Goal: Transaction & Acquisition: Obtain resource

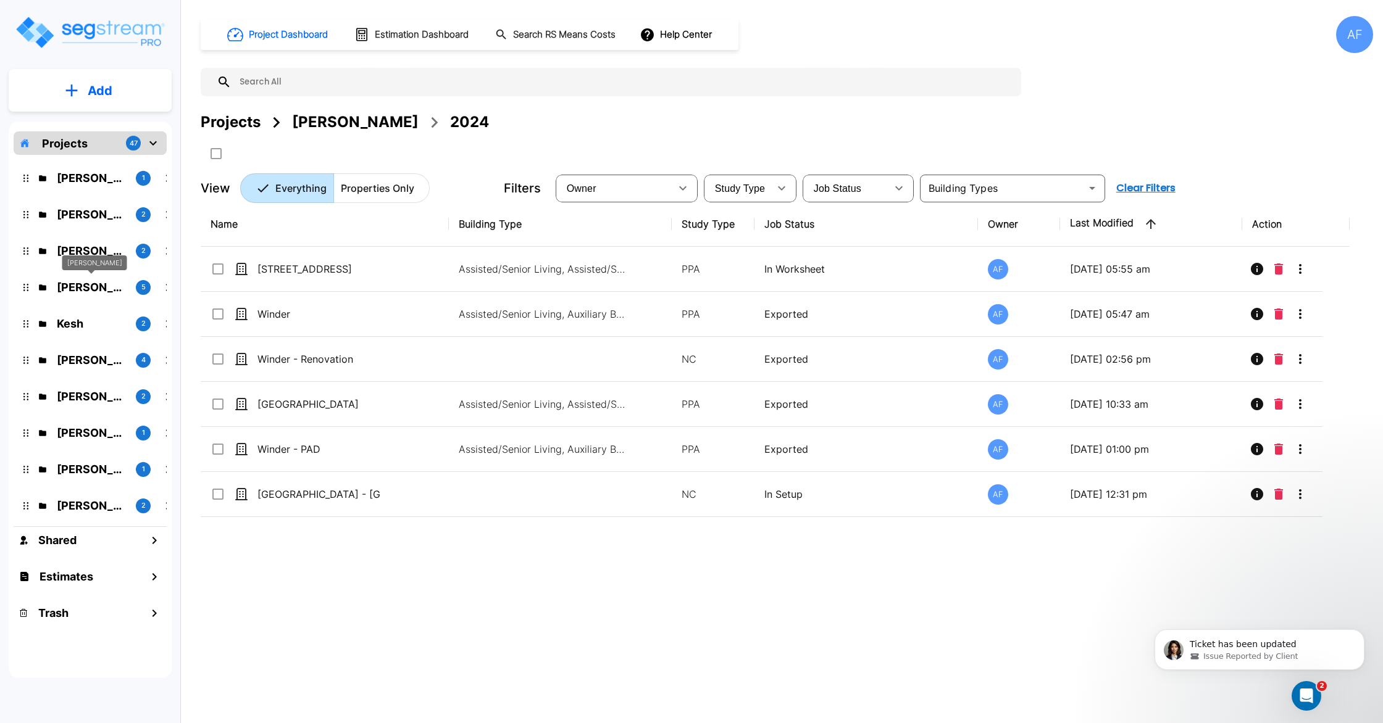
click at [106, 293] on p "Jay Hershowitz" at bounding box center [91, 287] width 69 height 17
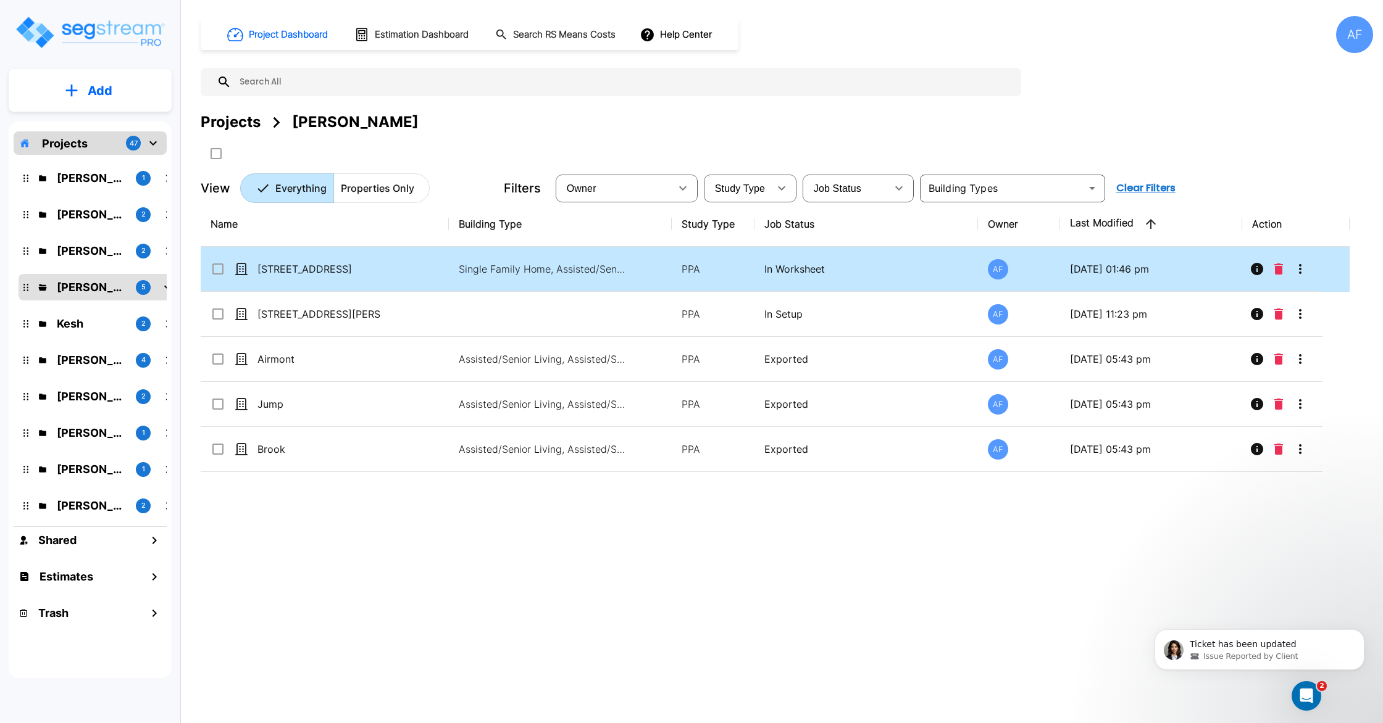
click at [396, 269] on td "7613 Wilmington Loop" at bounding box center [325, 269] width 248 height 45
checkbox input "true"
click at [396, 269] on td "7613 Wilmington Loop" at bounding box center [325, 269] width 248 height 45
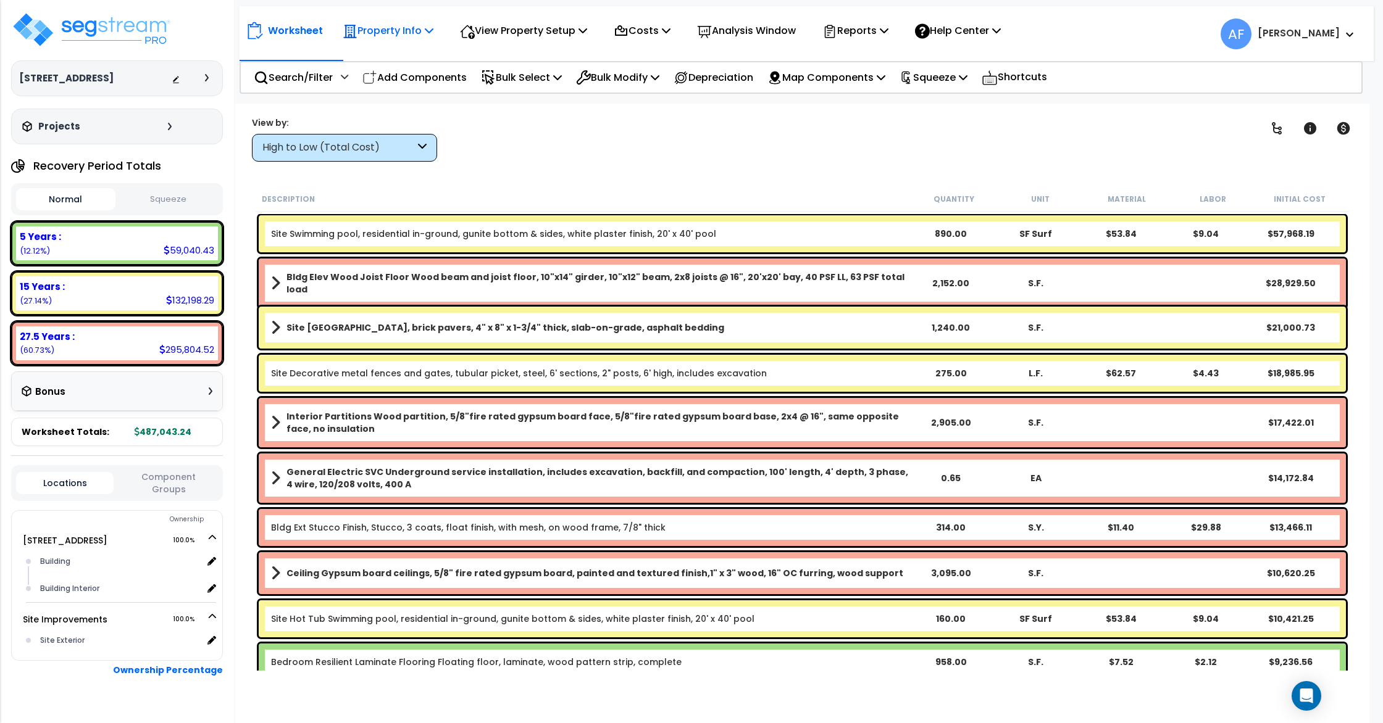
click at [403, 37] on p "Property Info" at bounding box center [388, 30] width 91 height 17
click at [405, 53] on link "Property Setup" at bounding box center [397, 58] width 122 height 25
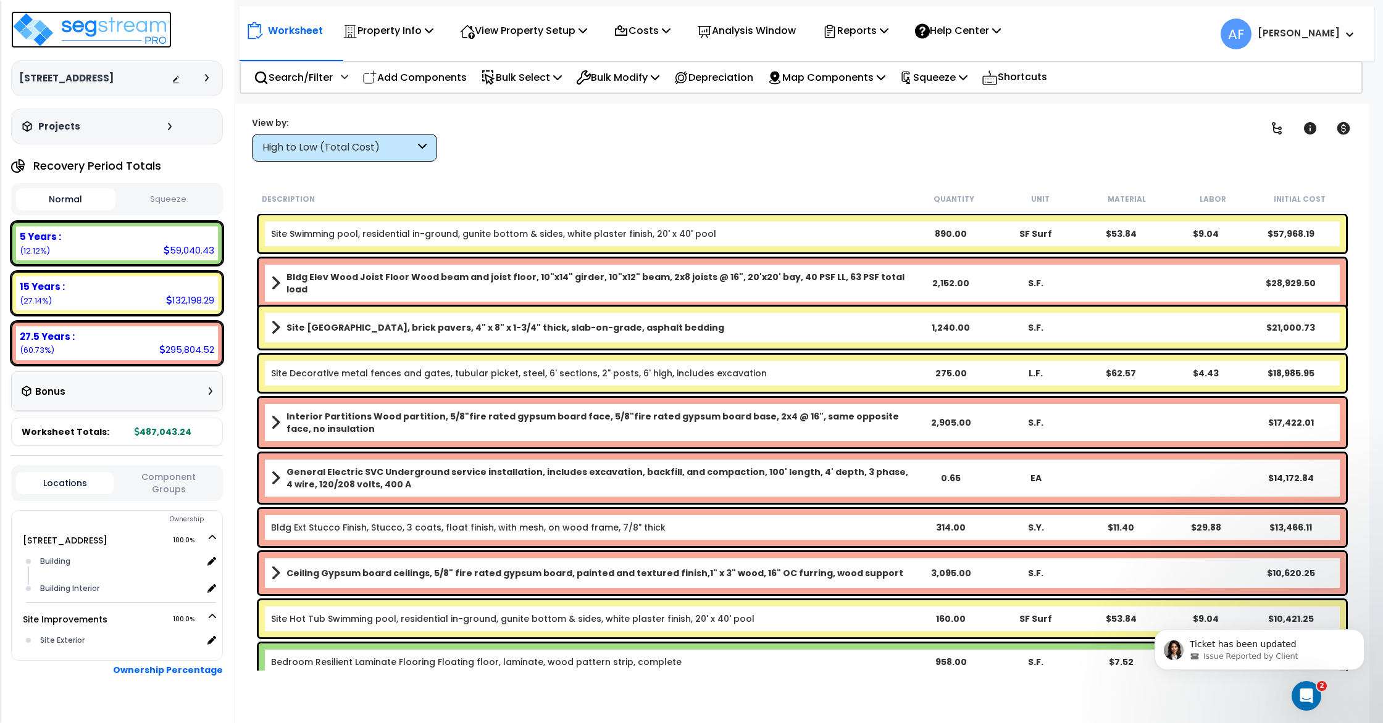
click at [49, 38] on img at bounding box center [91, 29] width 161 height 37
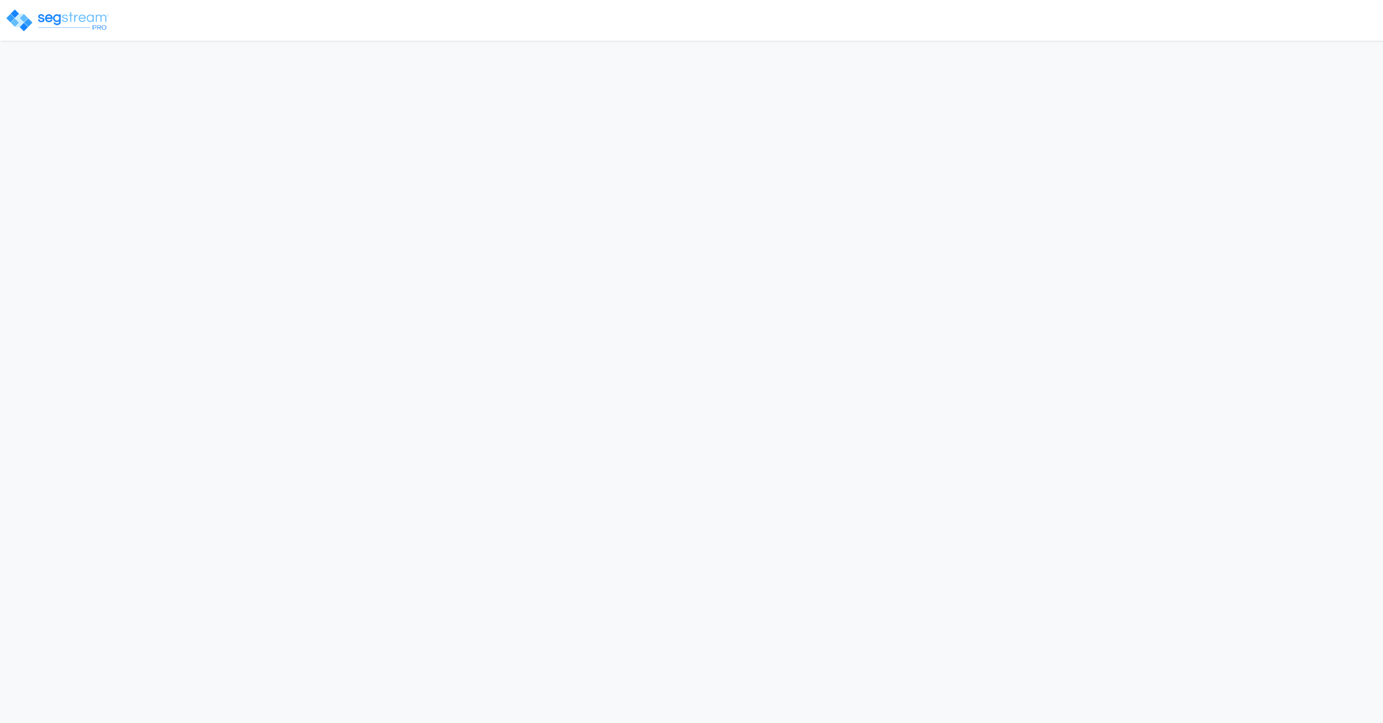
select select "2024"
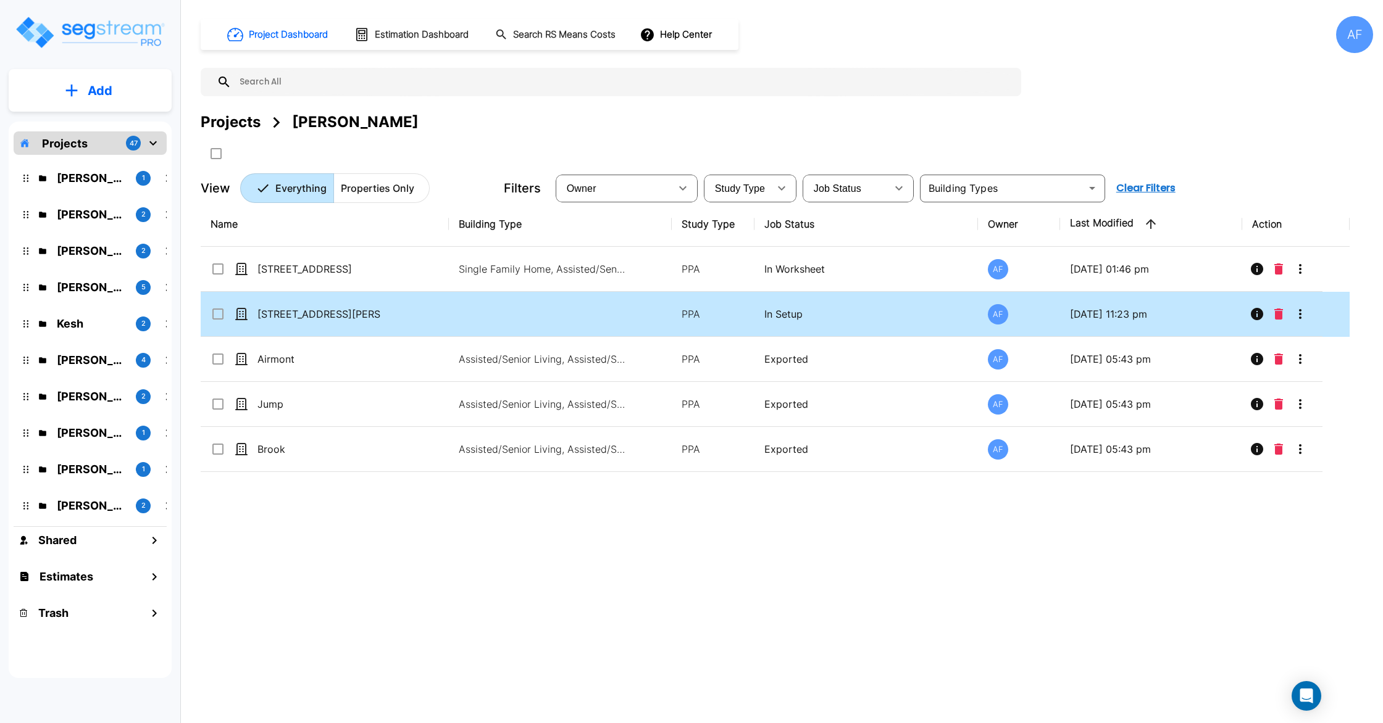
click at [212, 312] on input "select row 121 W Chester St" at bounding box center [217, 312] width 12 height 10
checkbox input "true"
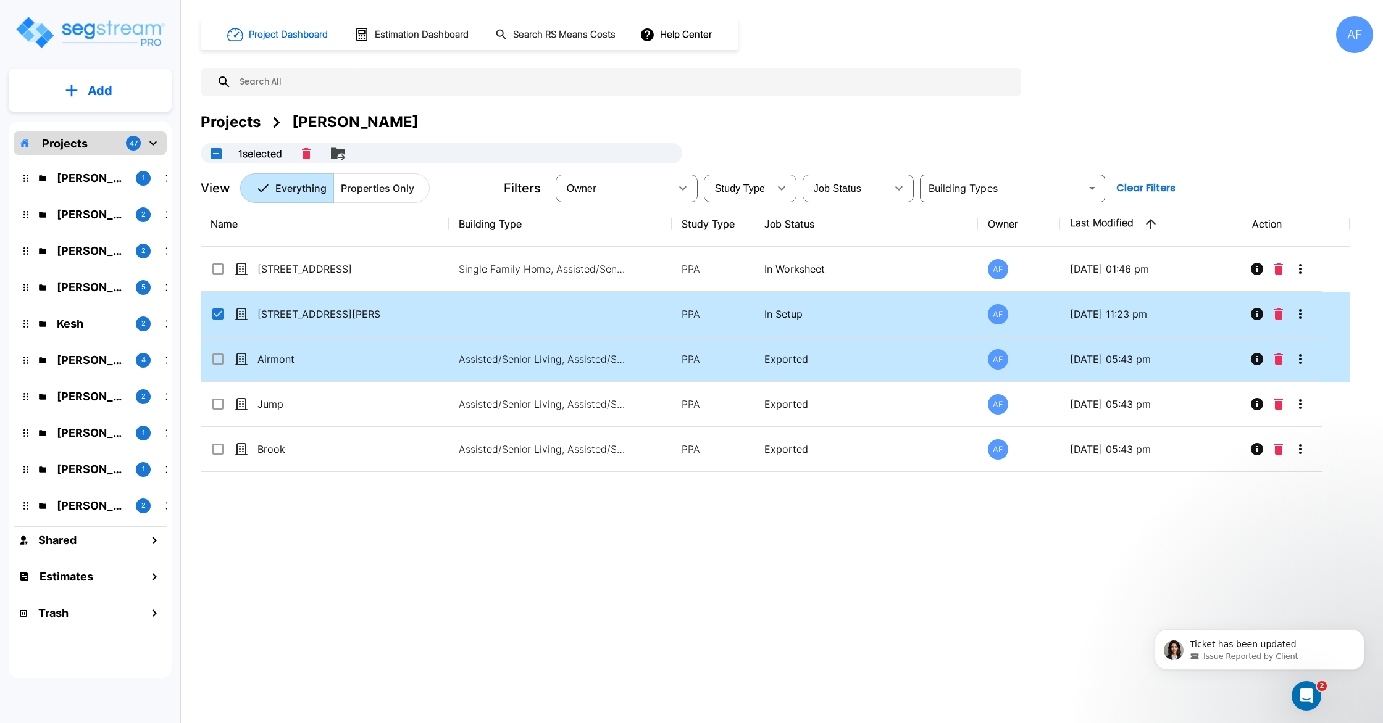
click at [223, 362] on icon at bounding box center [217, 359] width 11 height 11
checkbox input "true"
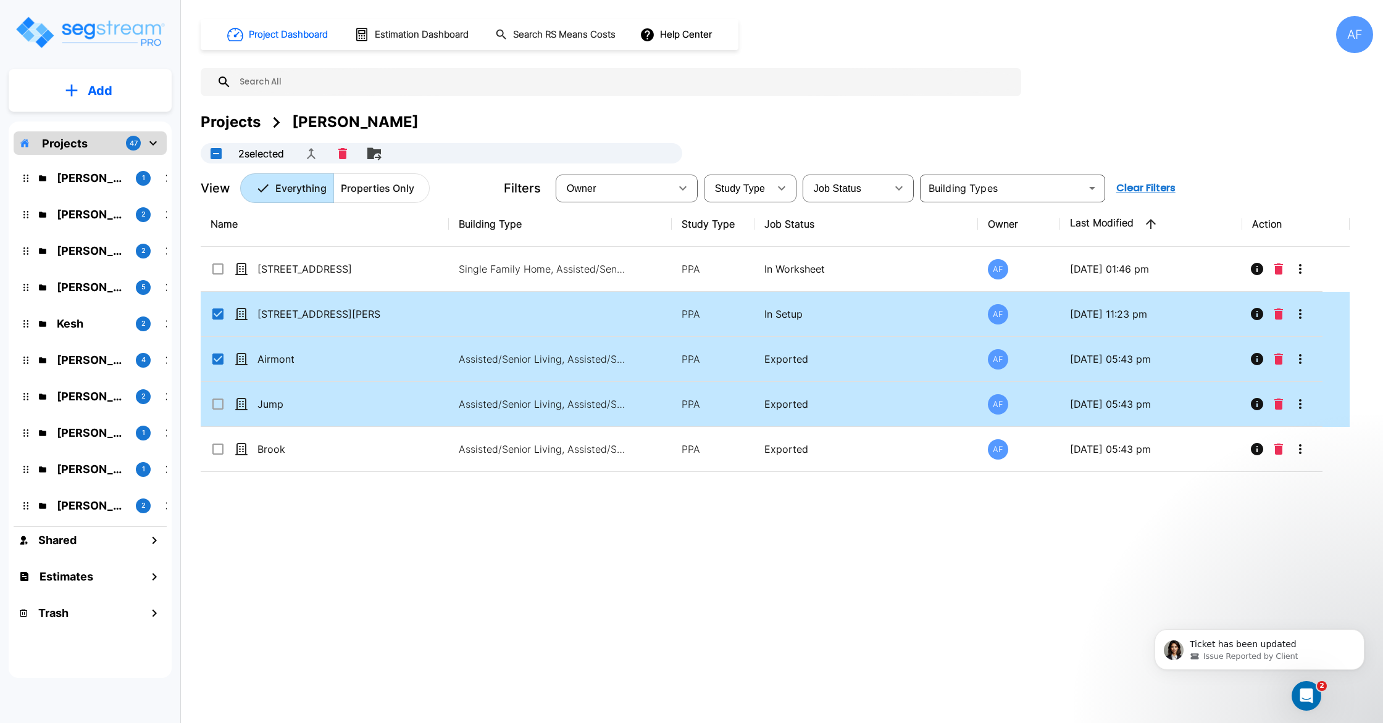
click at [219, 402] on input "select row Jump" at bounding box center [217, 402] width 12 height 10
checkbox input "true"
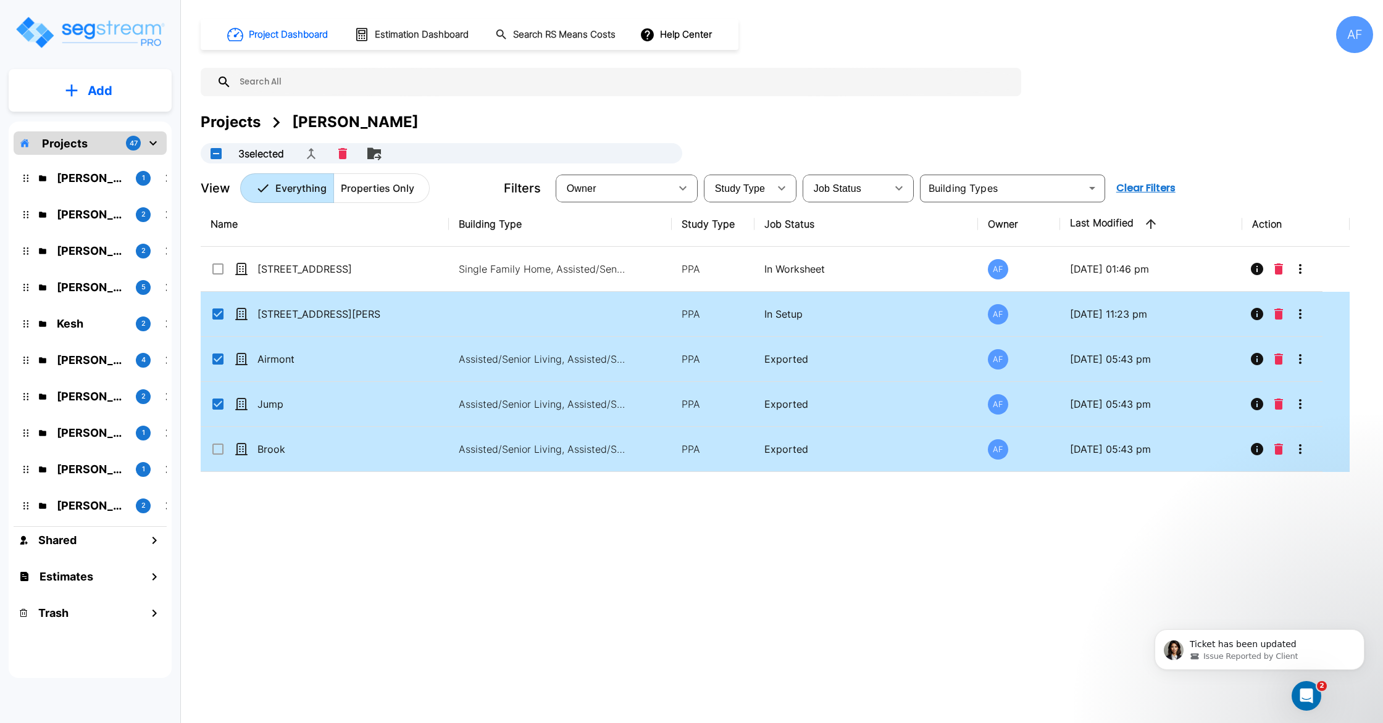
click at [214, 446] on input "select row Brook" at bounding box center [217, 447] width 12 height 10
checkbox input "true"
click at [337, 152] on button "Delete" at bounding box center [342, 153] width 19 height 21
checkbox input "false"
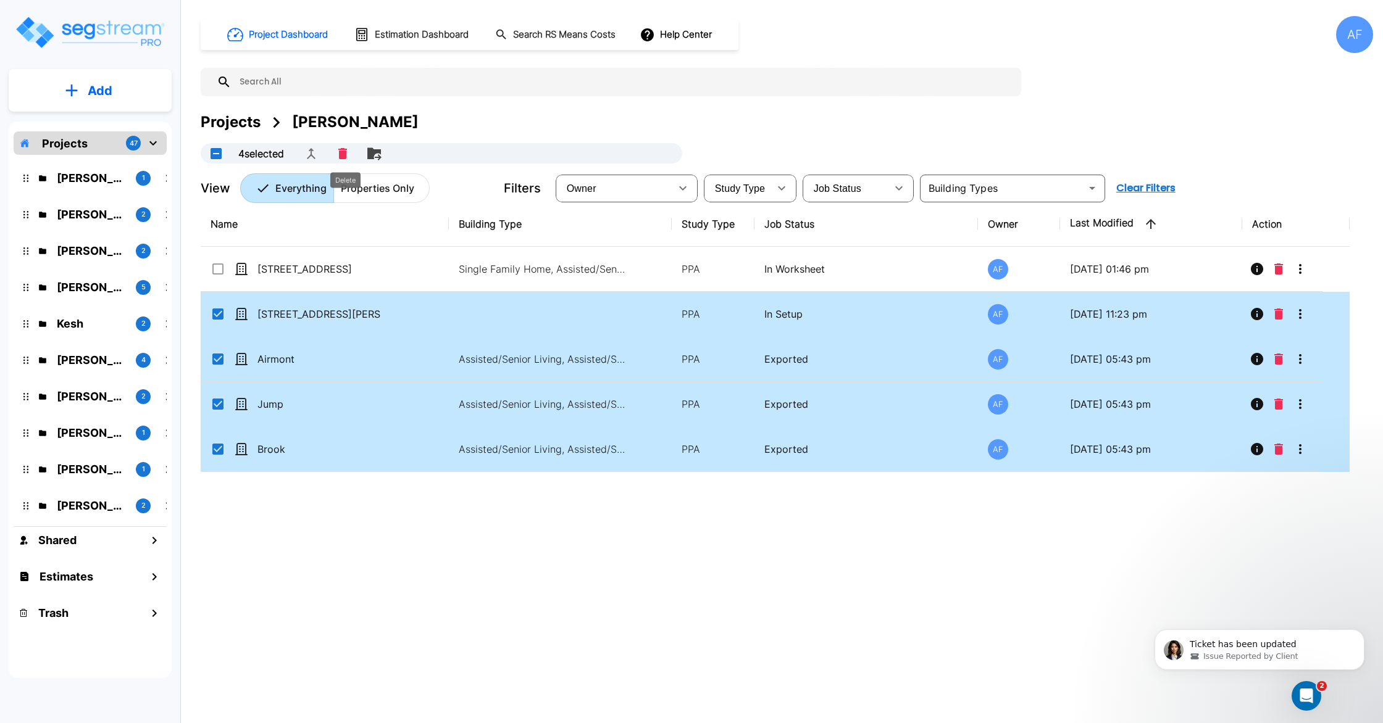
checkbox input "false"
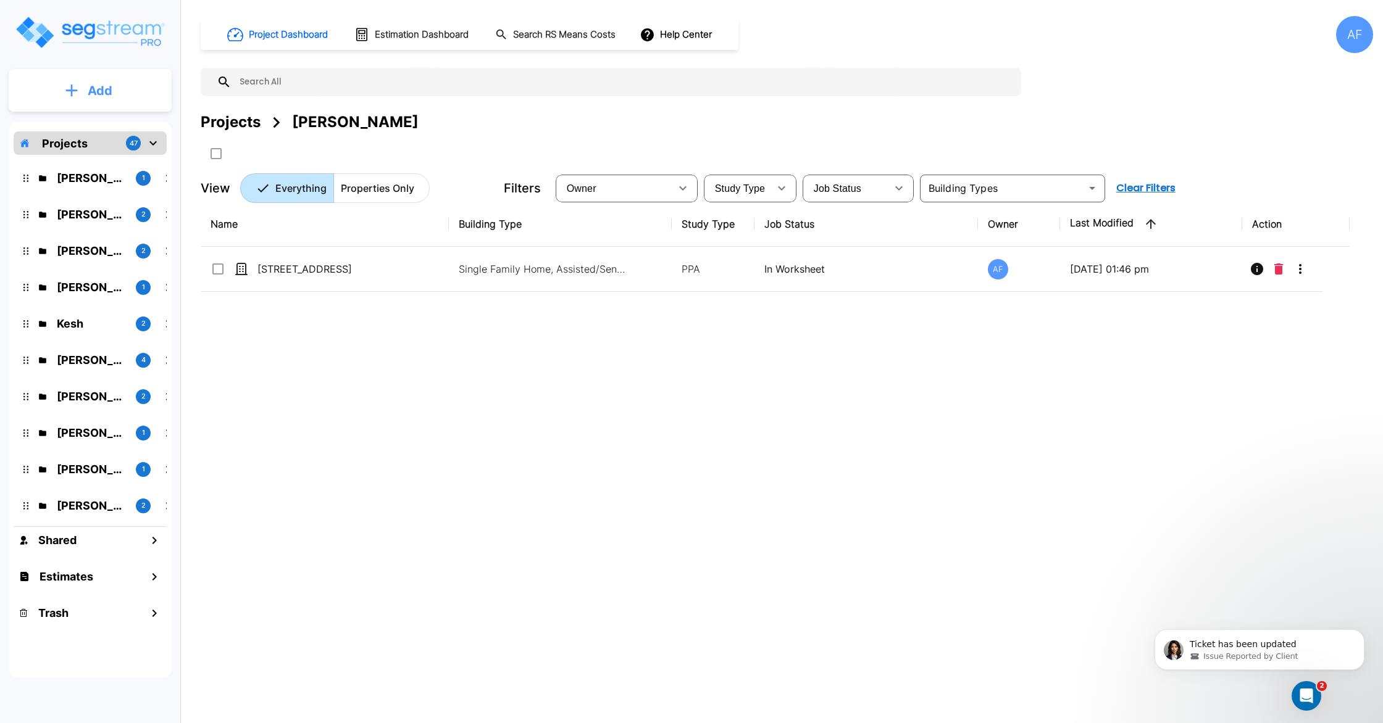
click at [92, 86] on p "Add" at bounding box center [100, 90] width 25 height 19
click at [94, 128] on p "Add Folder" at bounding box center [97, 124] width 51 height 15
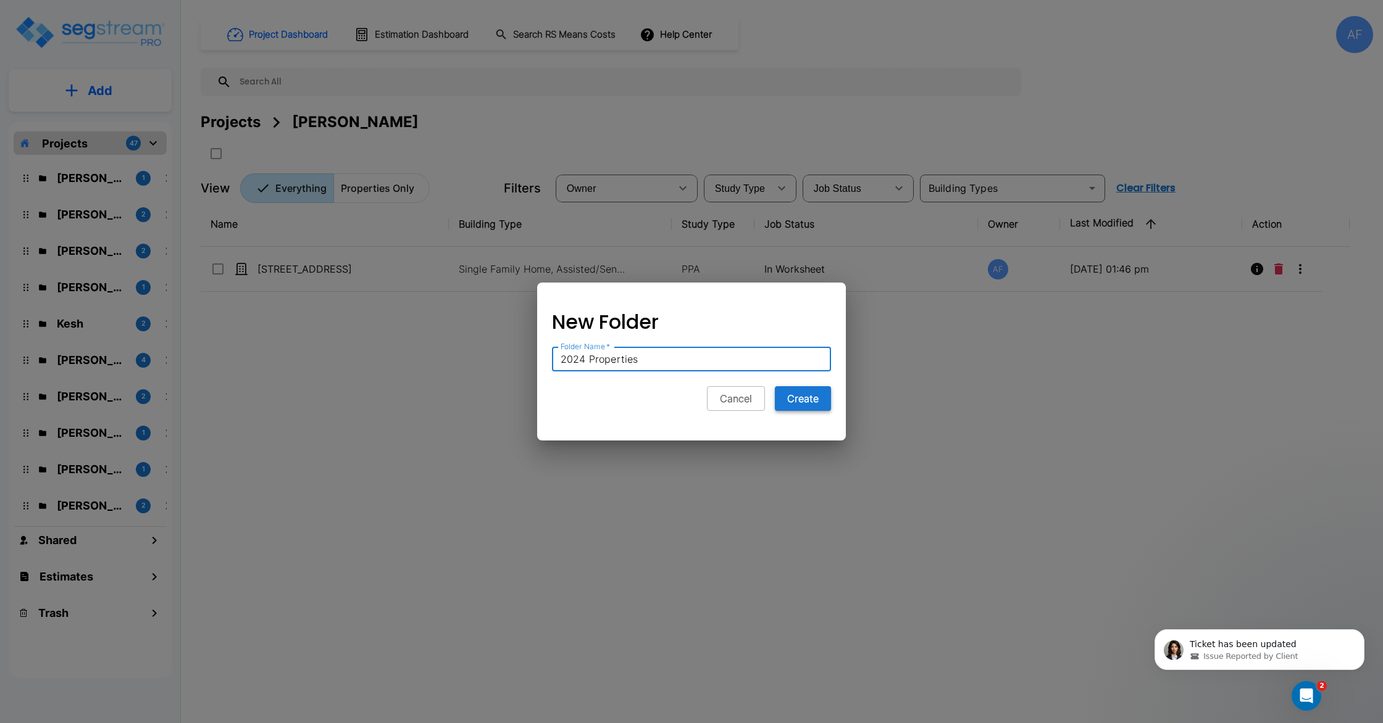
type input "2024 Properties"
click at [804, 402] on button "Create" at bounding box center [803, 398] width 56 height 25
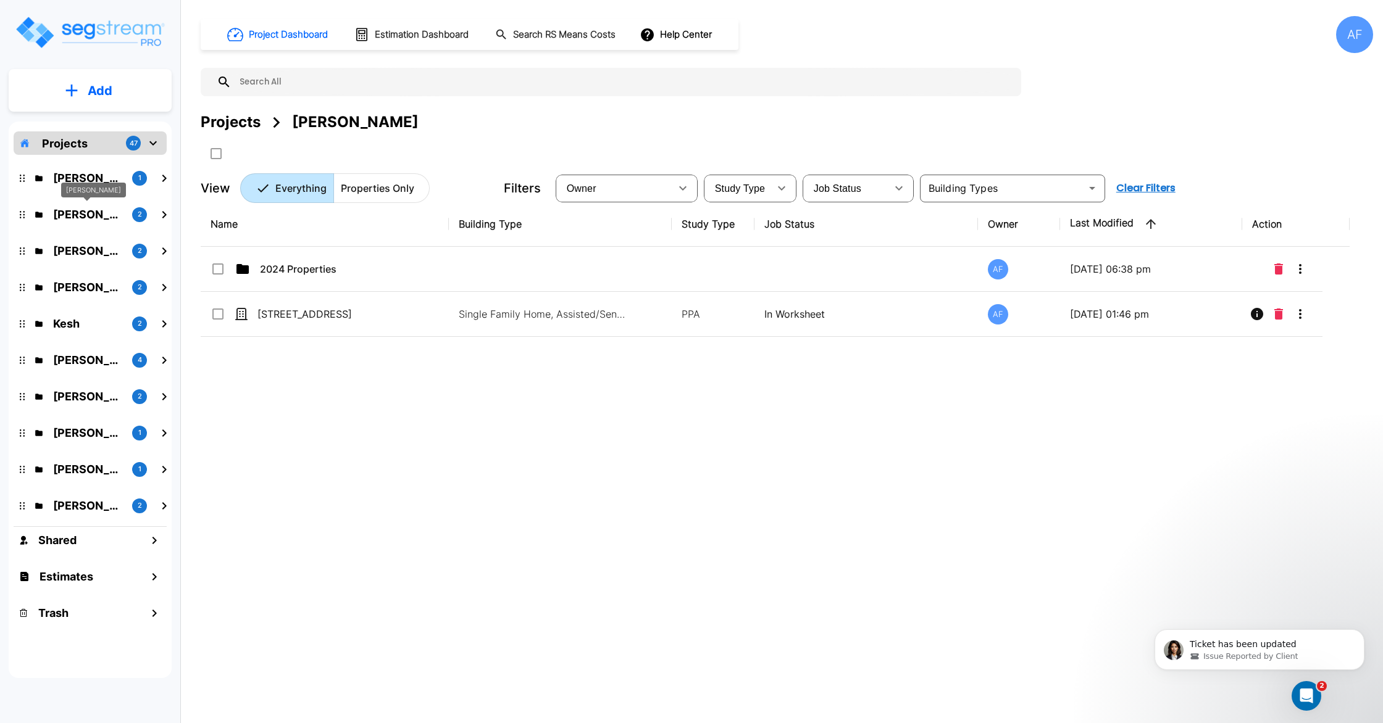
scroll to position [0, 6]
click at [77, 214] on p "Barry Donath" at bounding box center [85, 214] width 69 height 17
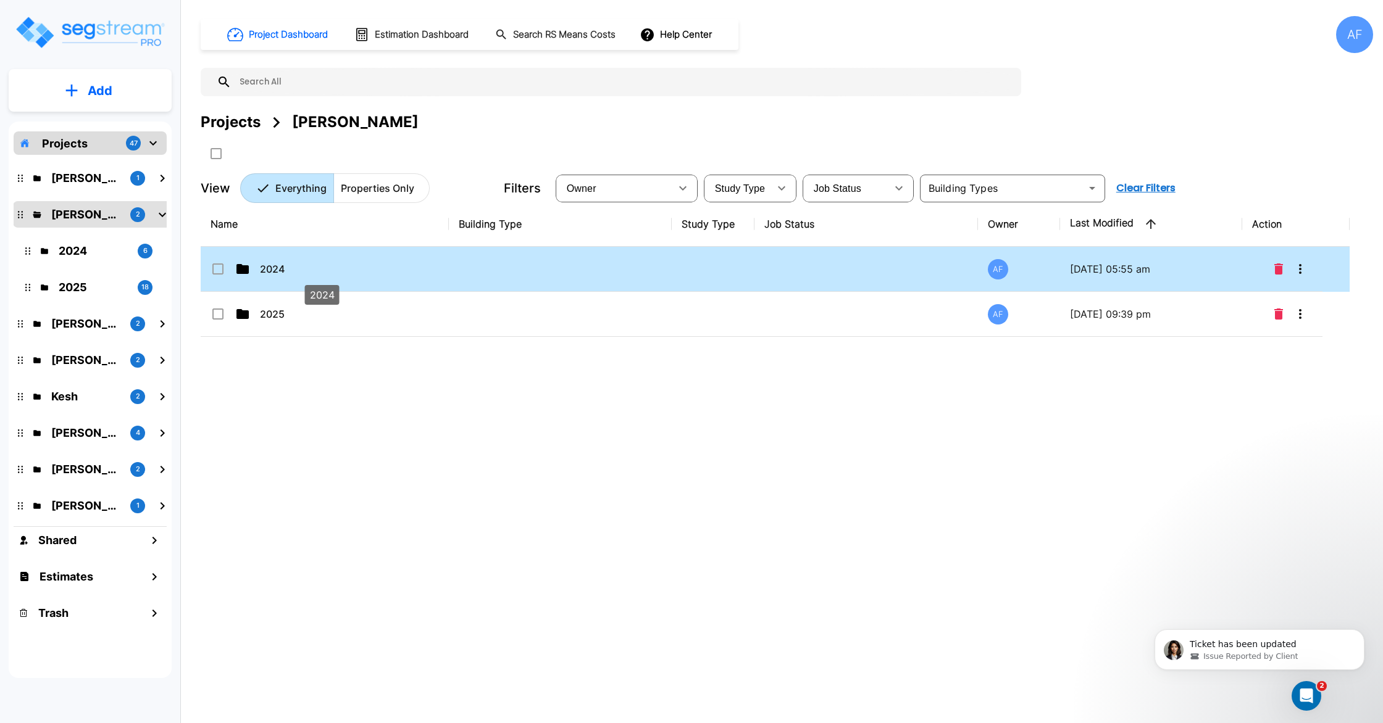
click at [333, 273] on p "2024" at bounding box center [321, 269] width 123 height 15
checkbox input "true"
click at [333, 273] on p "2024" at bounding box center [321, 269] width 123 height 15
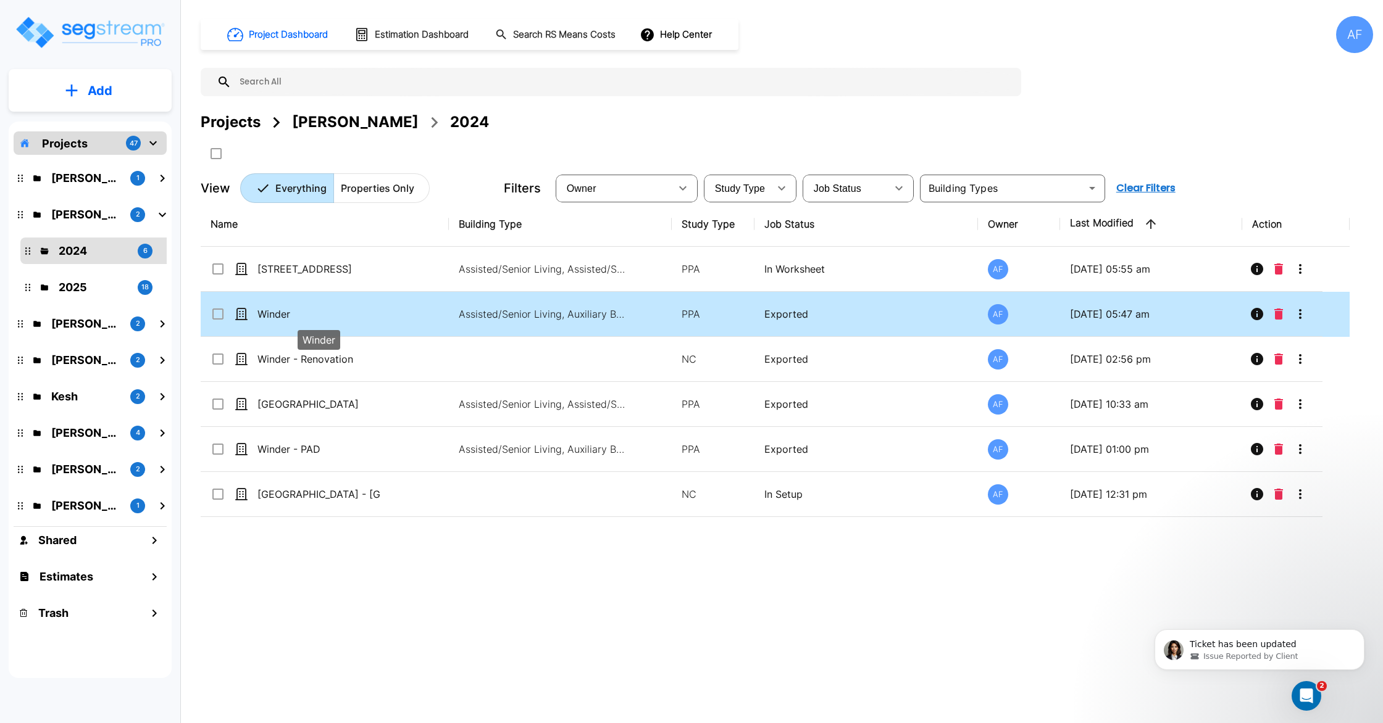
click at [364, 314] on p "Winder" at bounding box center [318, 314] width 123 height 15
checkbox input "true"
click at [364, 314] on p "Winder" at bounding box center [318, 314] width 123 height 15
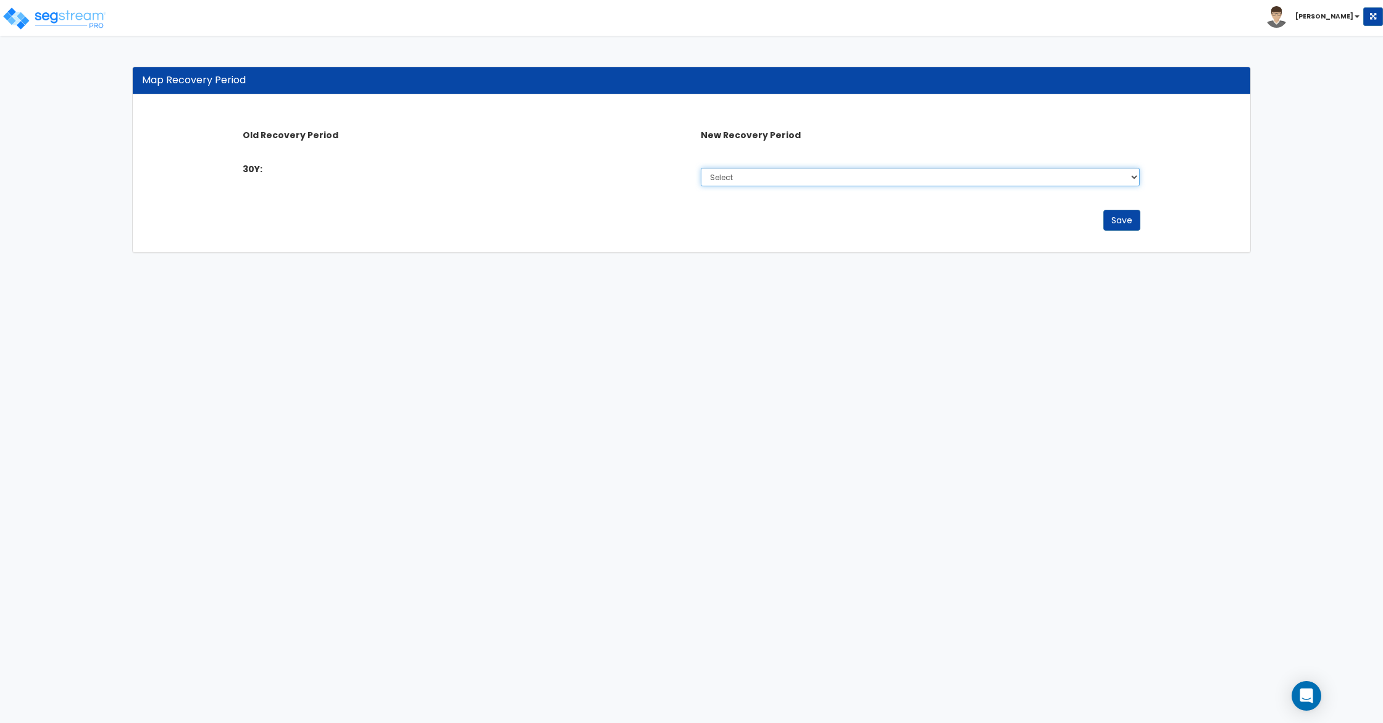
click at [853, 181] on select "Select 5 Years 7 years 15 Years 27.5 Years" at bounding box center [921, 177] width 440 height 19
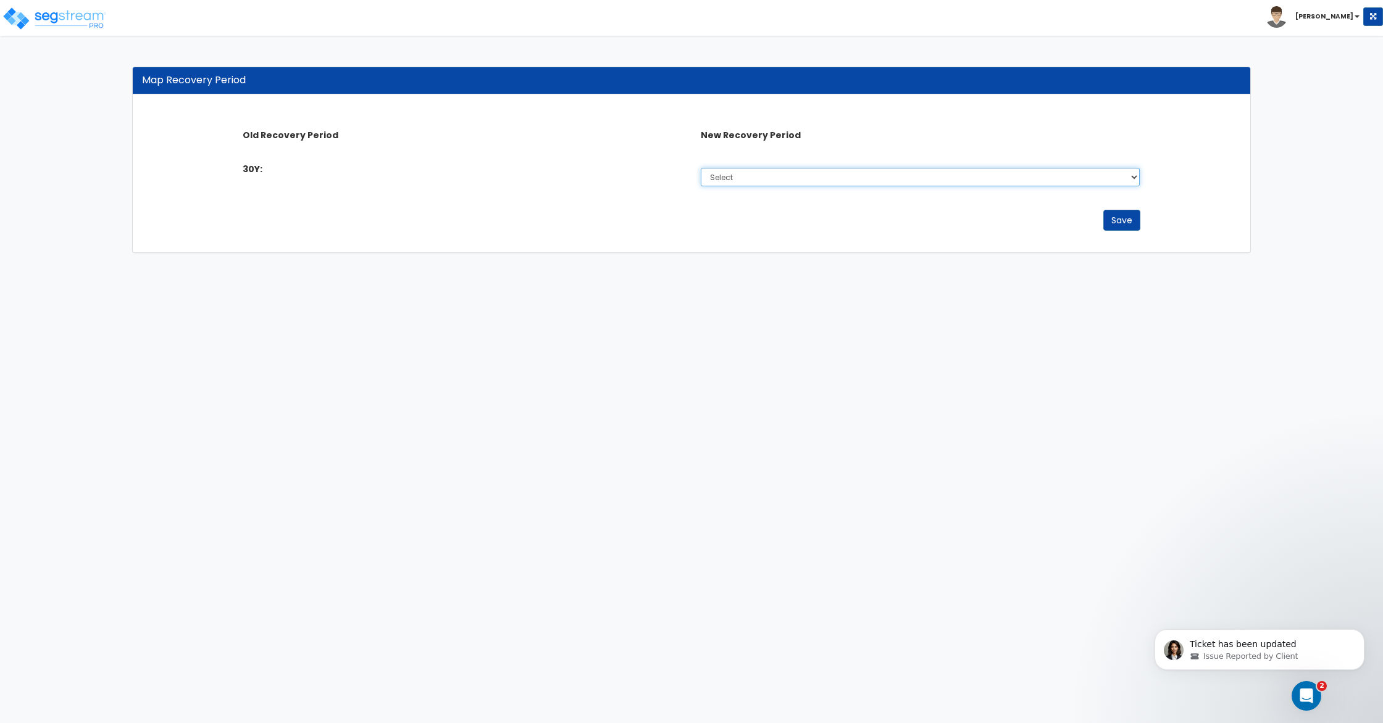
select select "275Y"
click at [701, 168] on select "Select 5 Years 7 years 15 Years 27.5 Years" at bounding box center [921, 177] width 440 height 19
click at [1121, 220] on button "Save" at bounding box center [1121, 220] width 37 height 21
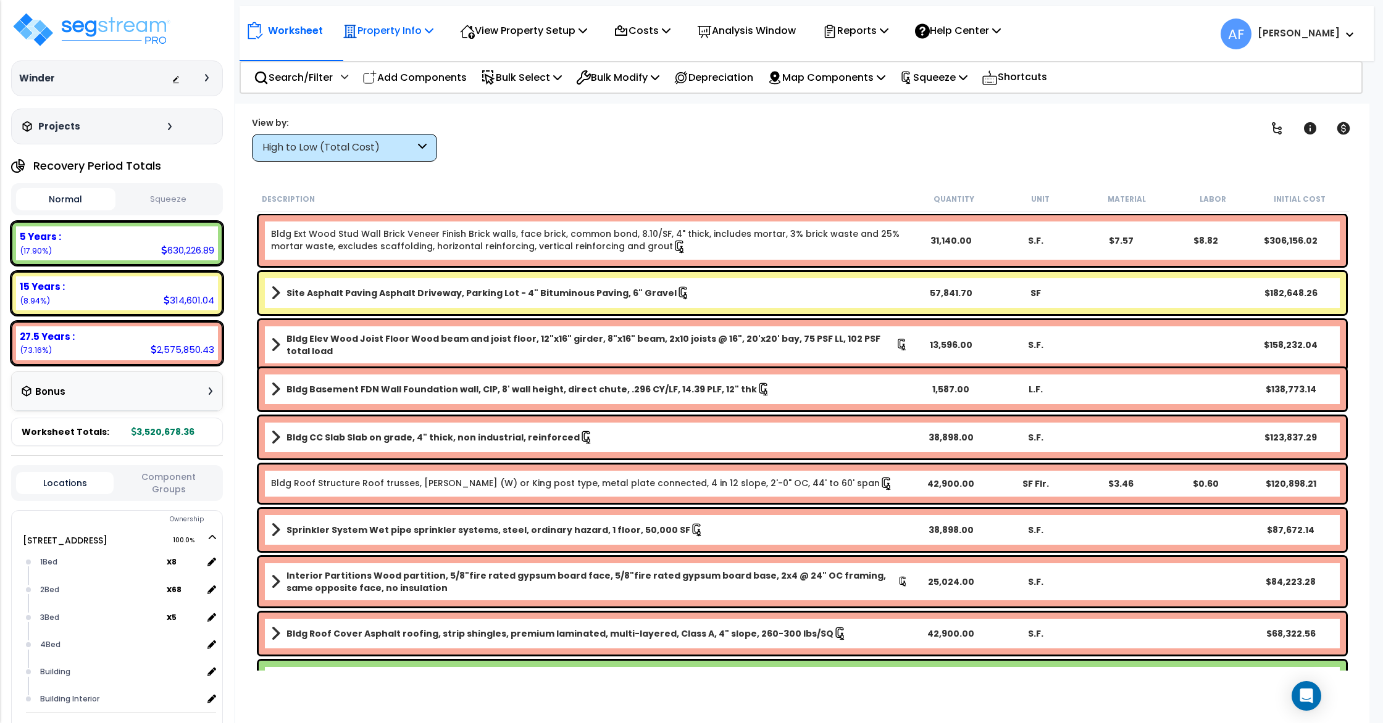
click at [390, 36] on p "Property Info" at bounding box center [388, 30] width 91 height 17
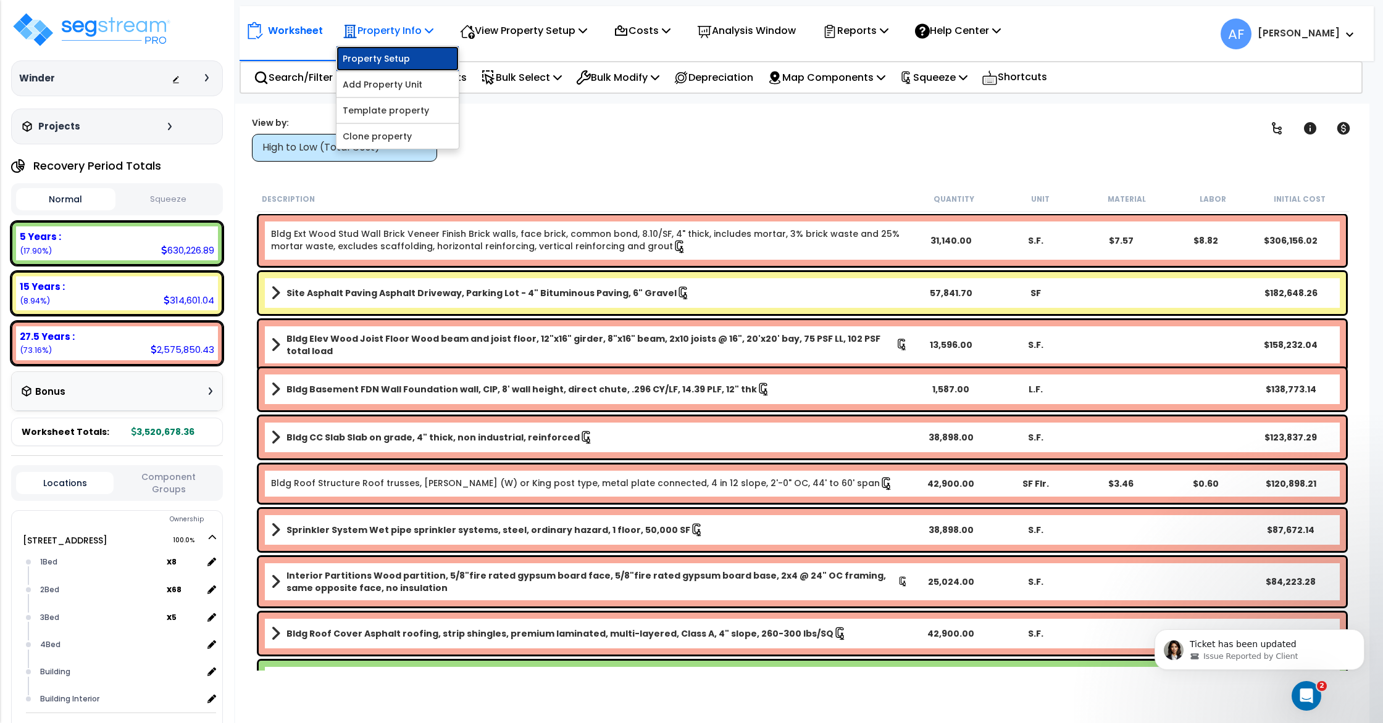
click at [390, 51] on link "Property Setup" at bounding box center [397, 58] width 122 height 25
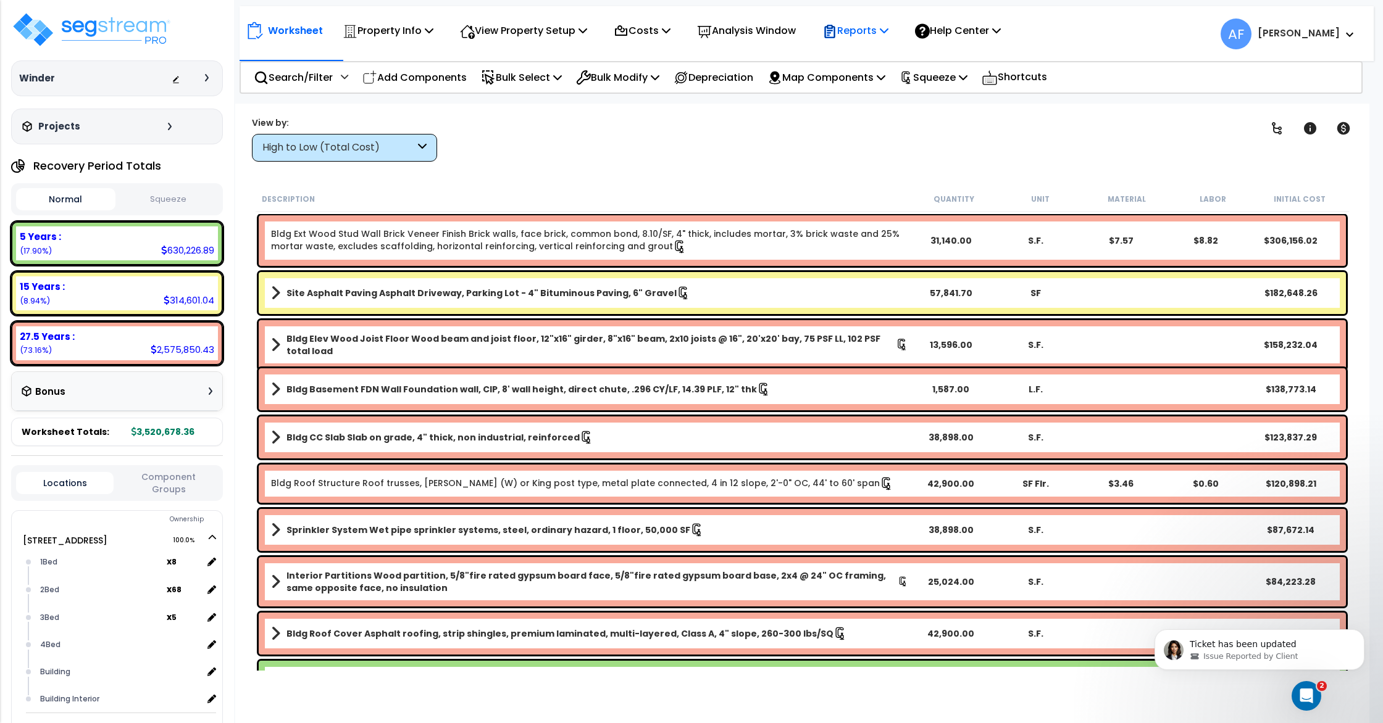
click at [884, 32] on p "Reports" at bounding box center [855, 30] width 66 height 17
click at [751, 140] on div "Clear Filters" at bounding box center [845, 139] width 786 height 46
click at [152, 193] on button "Squeeze" at bounding box center [168, 200] width 99 height 22
click at [938, 70] on p "Squeeze" at bounding box center [933, 77] width 68 height 17
click at [961, 102] on link "Re-squeeze" at bounding box center [954, 105] width 122 height 25
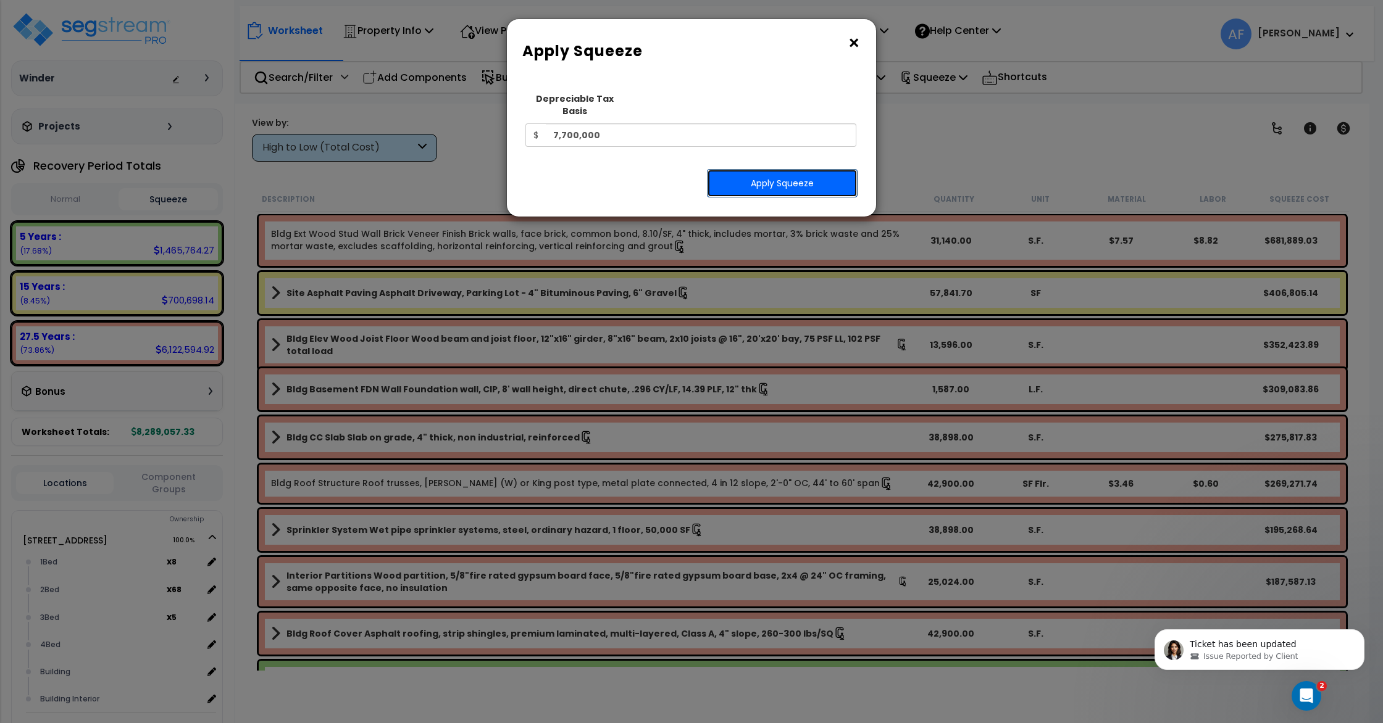
click at [767, 173] on button "Apply Squeeze" at bounding box center [782, 183] width 151 height 28
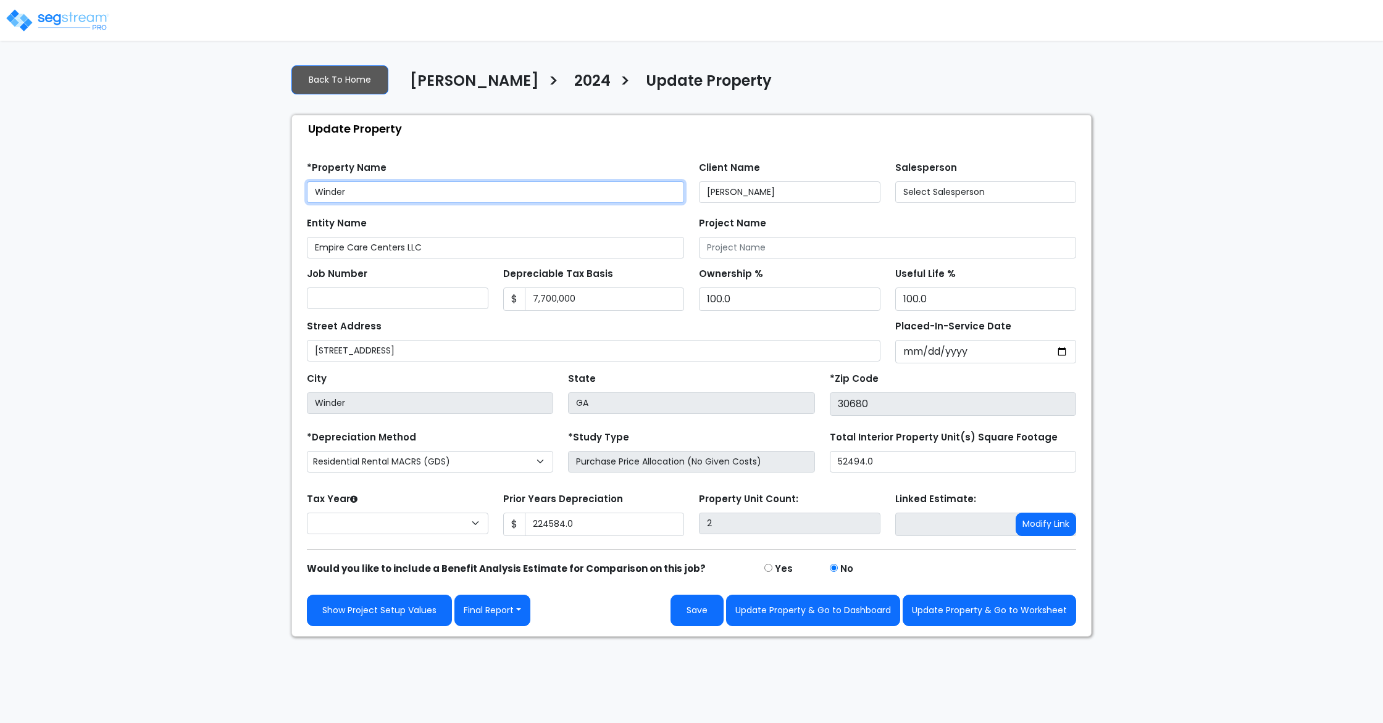
type input "224,584.0"
select select "2024"
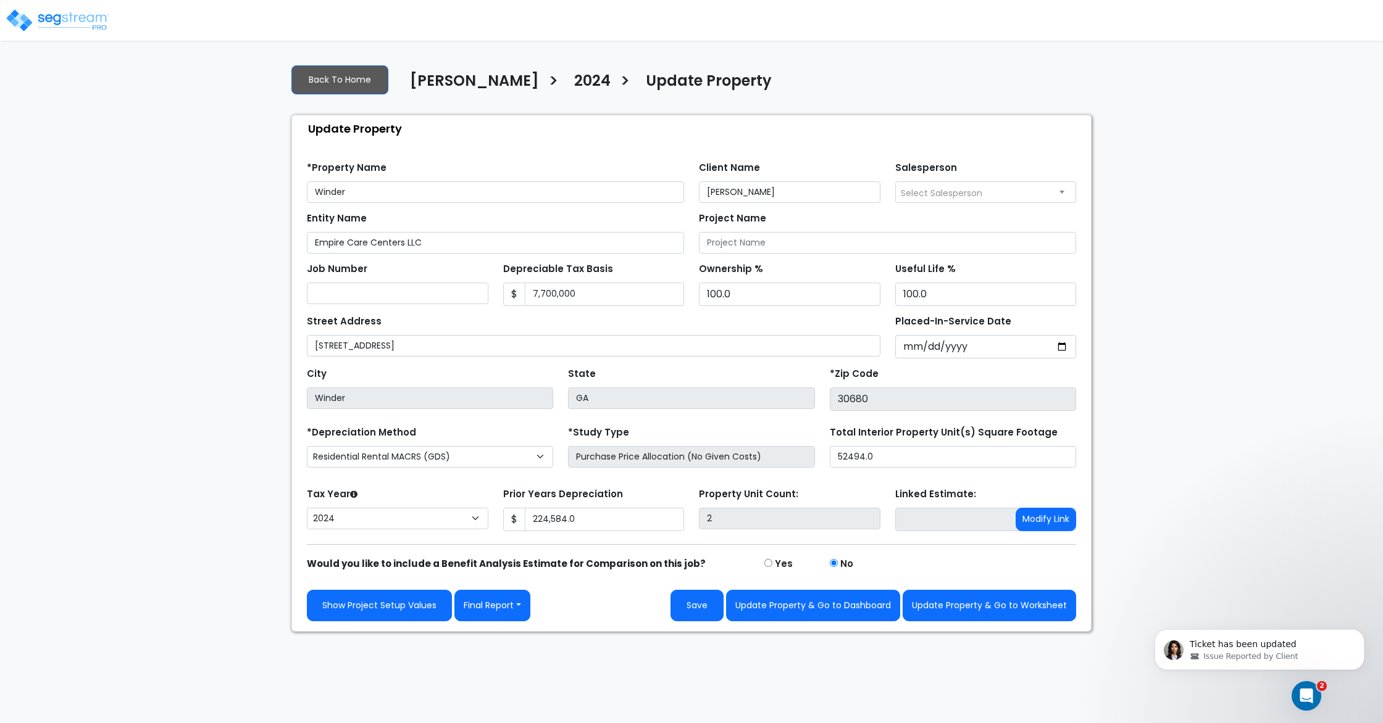
click at [491, 95] on link "Barry Donath" at bounding box center [470, 85] width 138 height 26
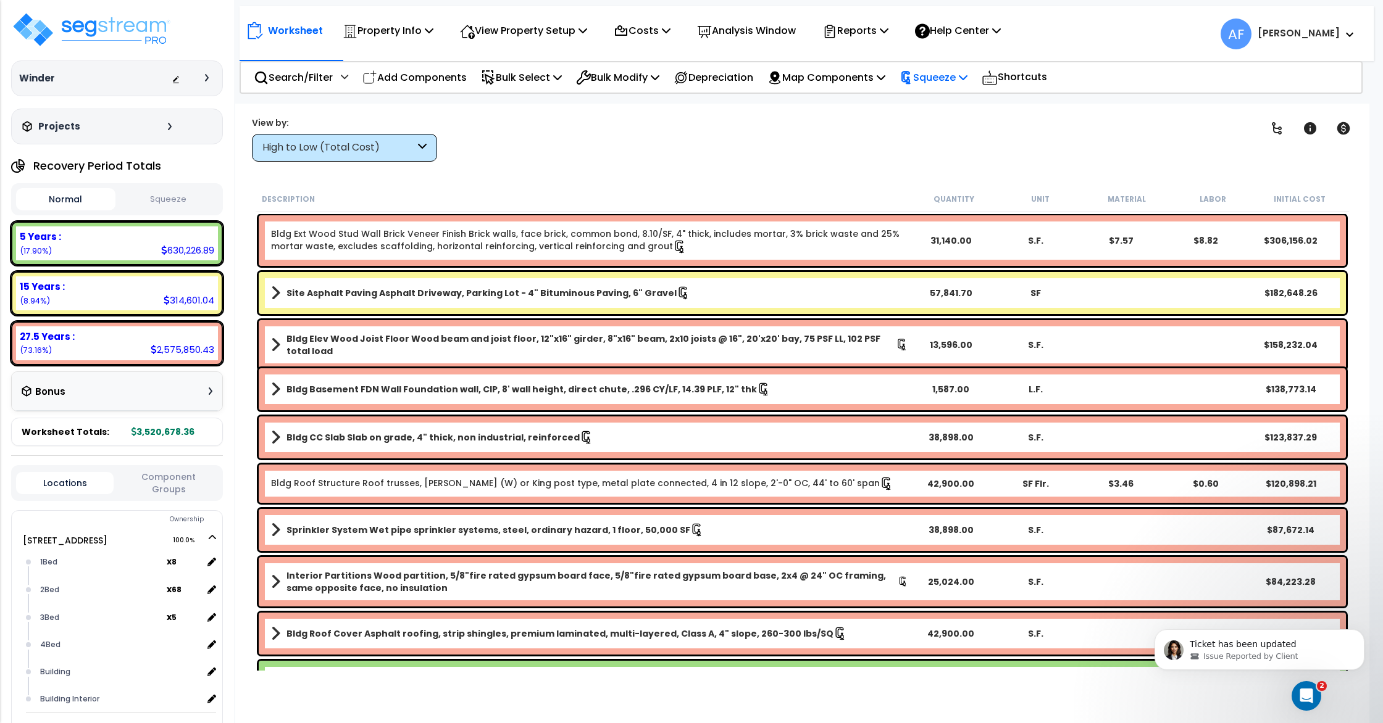
click at [951, 78] on p "Squeeze" at bounding box center [933, 77] width 68 height 17
click at [961, 107] on link "Re-squeeze" at bounding box center [954, 105] width 122 height 25
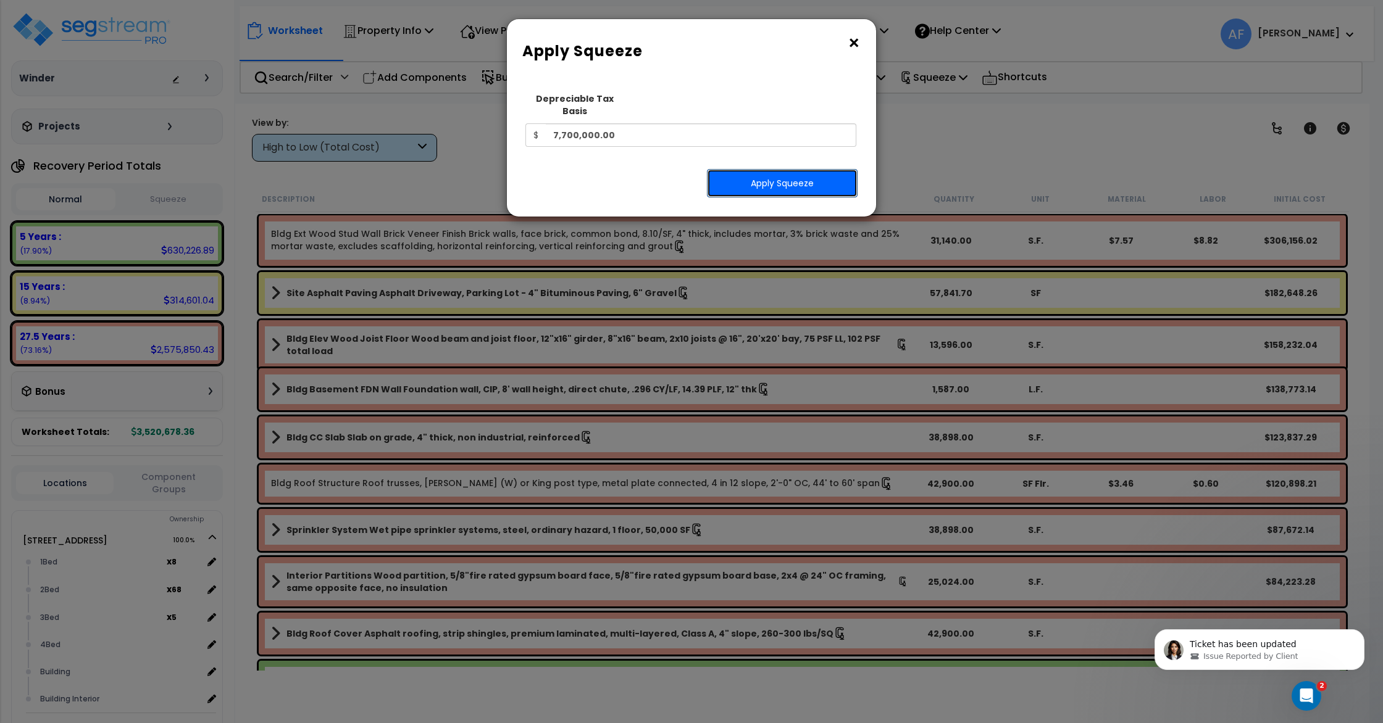
click at [811, 171] on button "Apply Squeeze" at bounding box center [782, 183] width 151 height 28
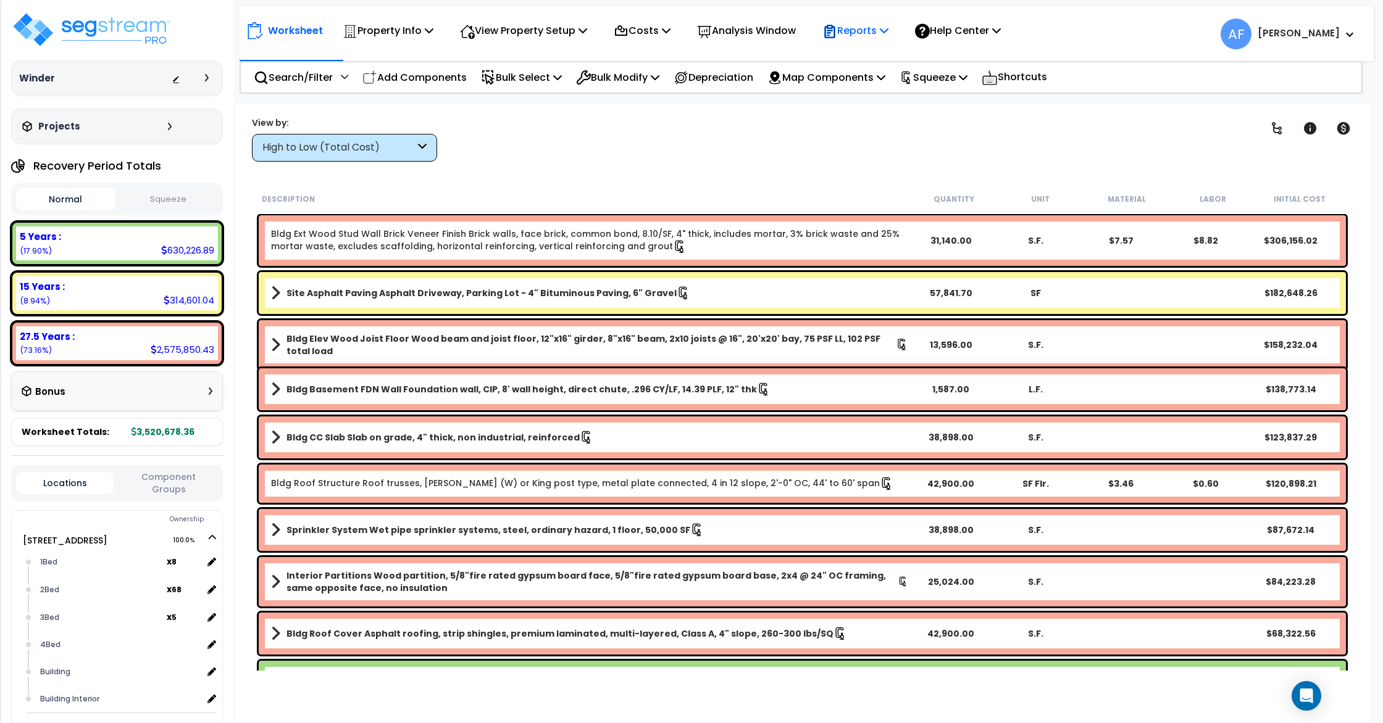
click at [870, 30] on p "Reports" at bounding box center [855, 30] width 66 height 17
click at [883, 54] on link "Get Report" at bounding box center [877, 58] width 122 height 25
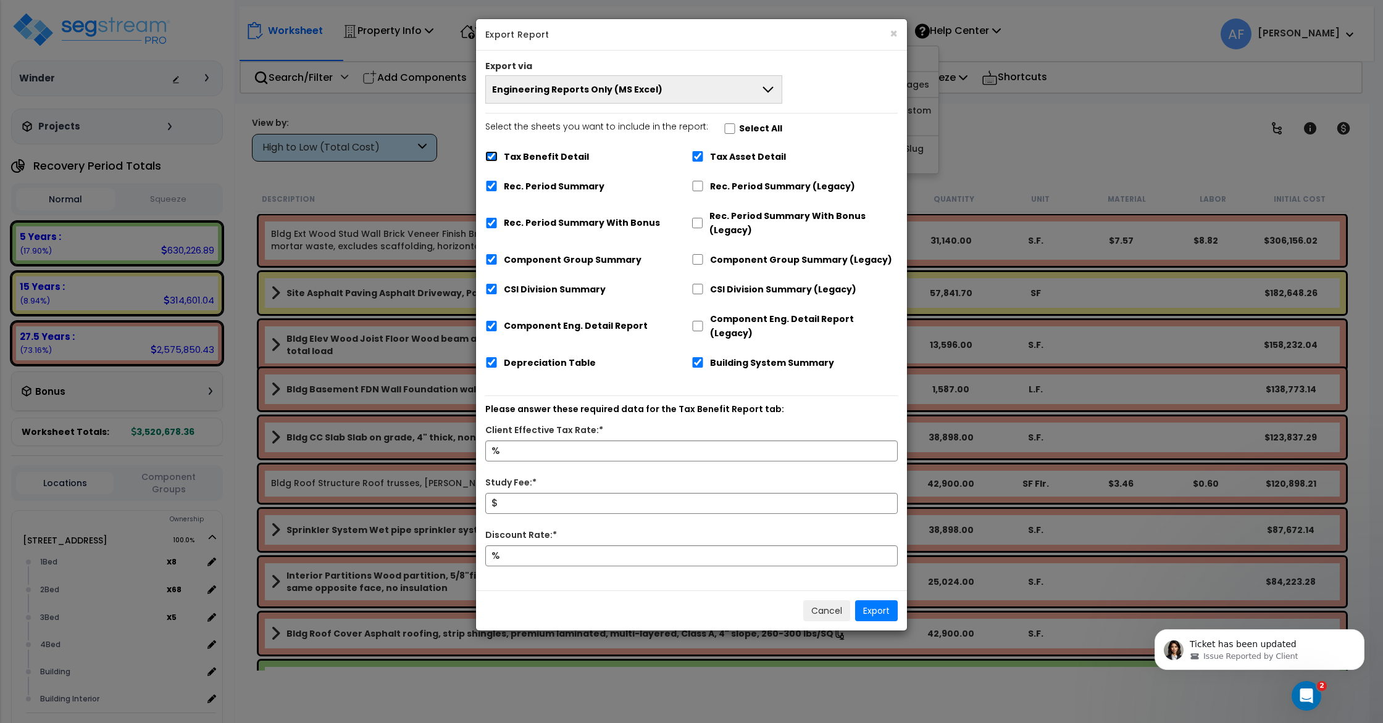
click at [491, 156] on input "Tax Benefit Detail" at bounding box center [491, 156] width 12 height 10
checkbox input "false"
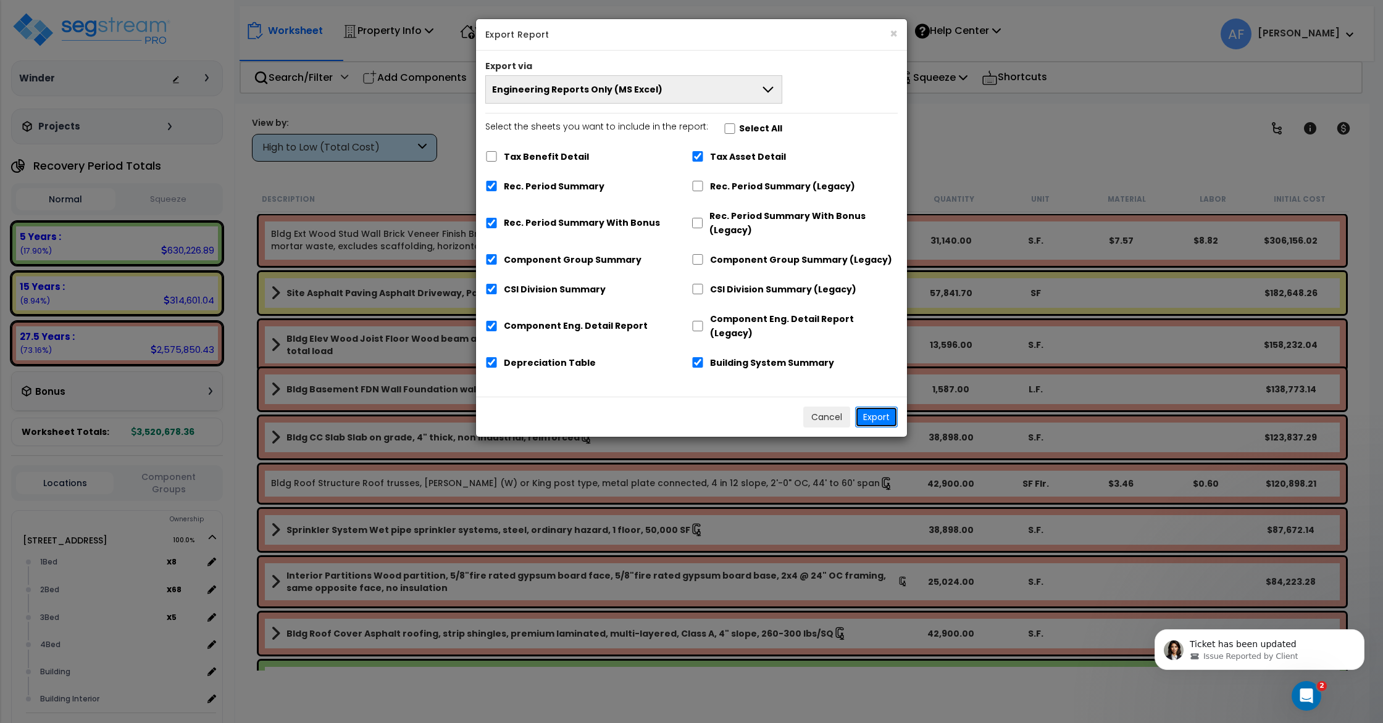
click at [882, 407] on button "Export" at bounding box center [876, 417] width 43 height 21
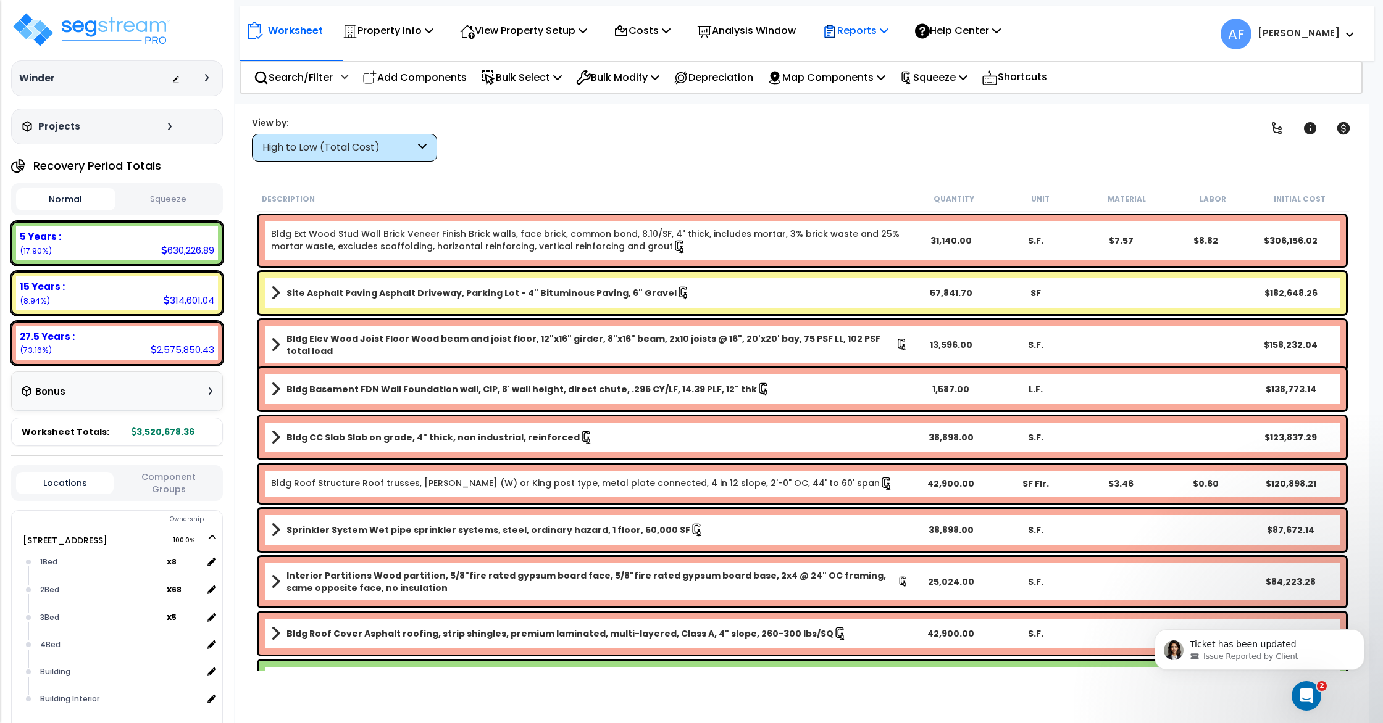
click at [877, 36] on p "Reports" at bounding box center [855, 30] width 66 height 17
click at [875, 55] on link "Get Report" at bounding box center [877, 58] width 122 height 25
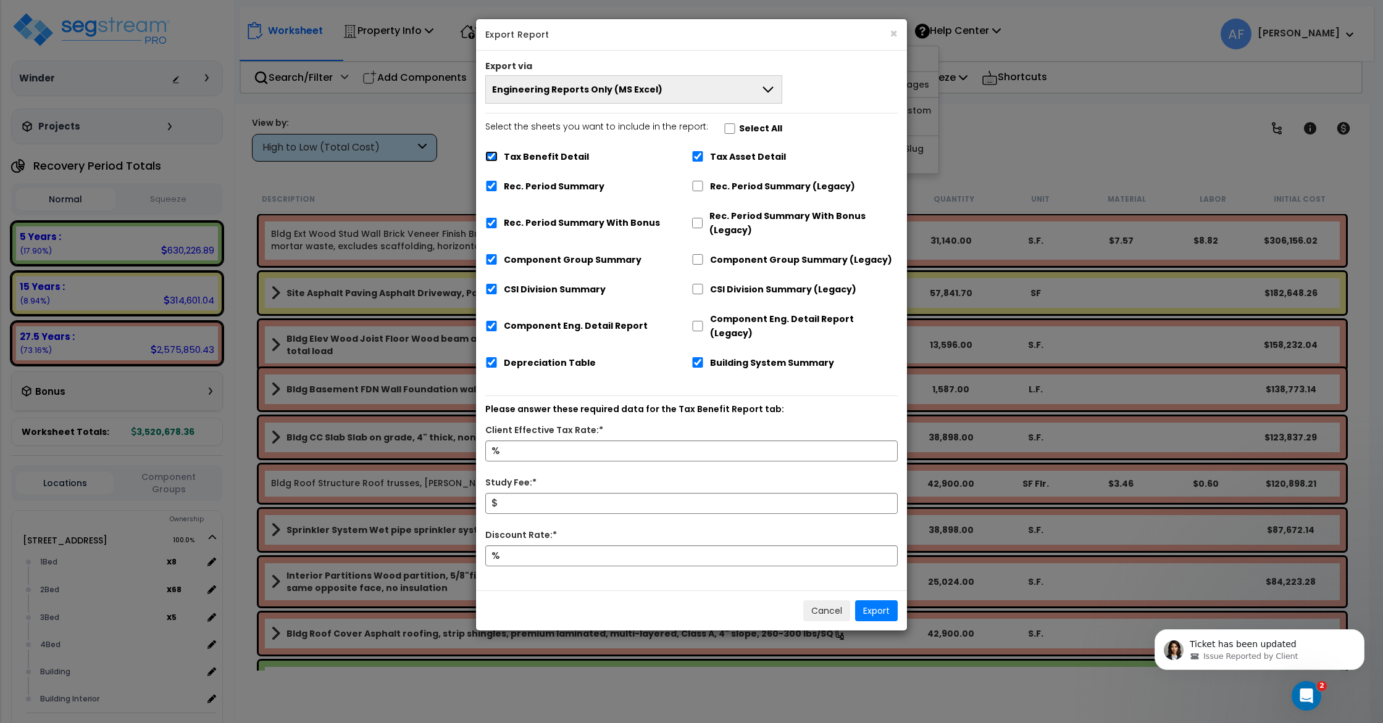
click at [497, 159] on input "Tax Benefit Detail" at bounding box center [491, 156] width 12 height 10
checkbox input "false"
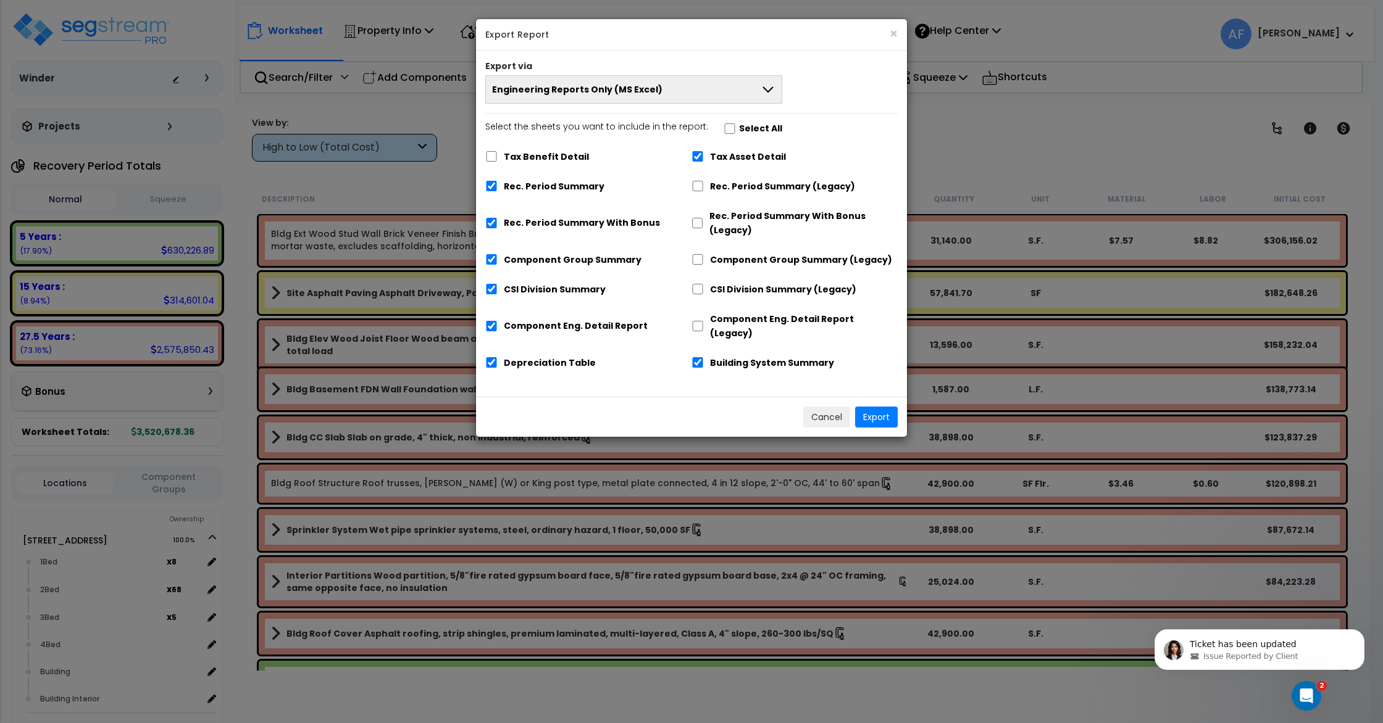
click at [709, 94] on button "Engineering Reports Only (MS Excel)" at bounding box center [633, 89] width 297 height 28
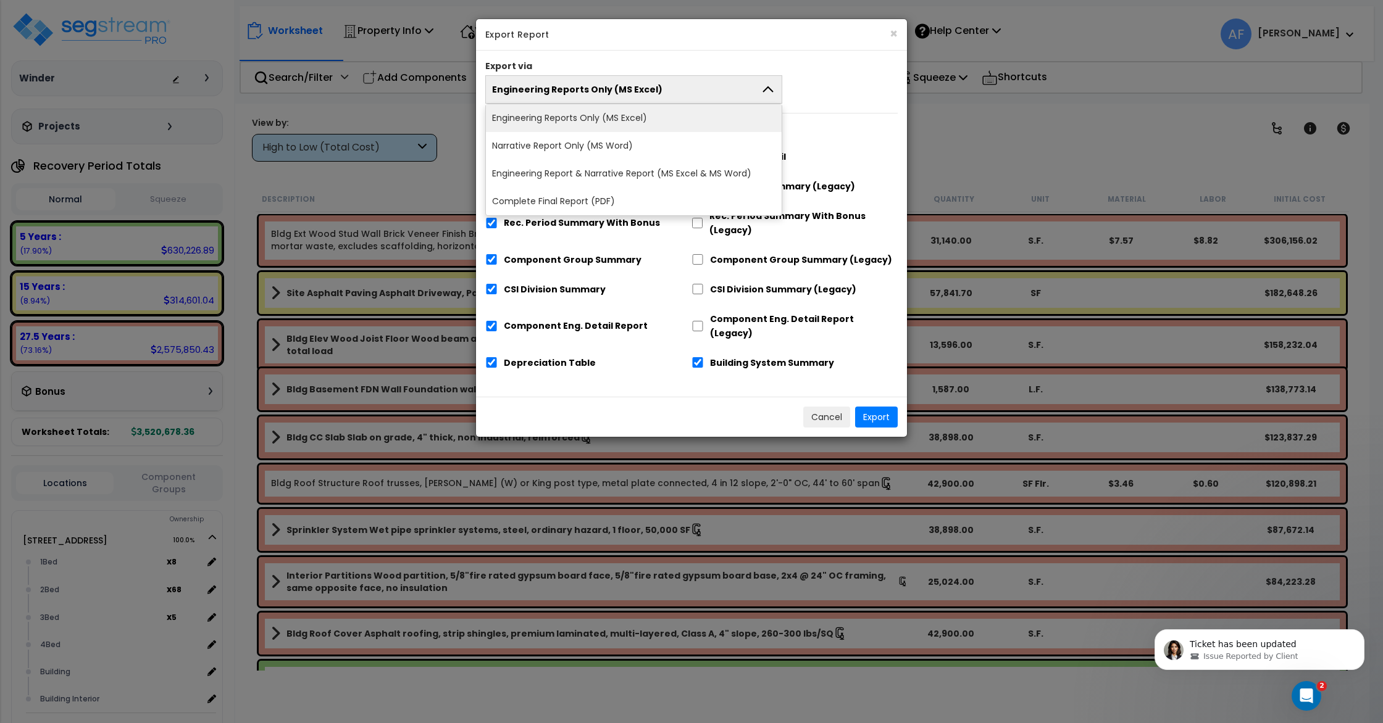
click at [701, 115] on li "Engineering Reports Only (MS Excel)" at bounding box center [634, 118] width 296 height 28
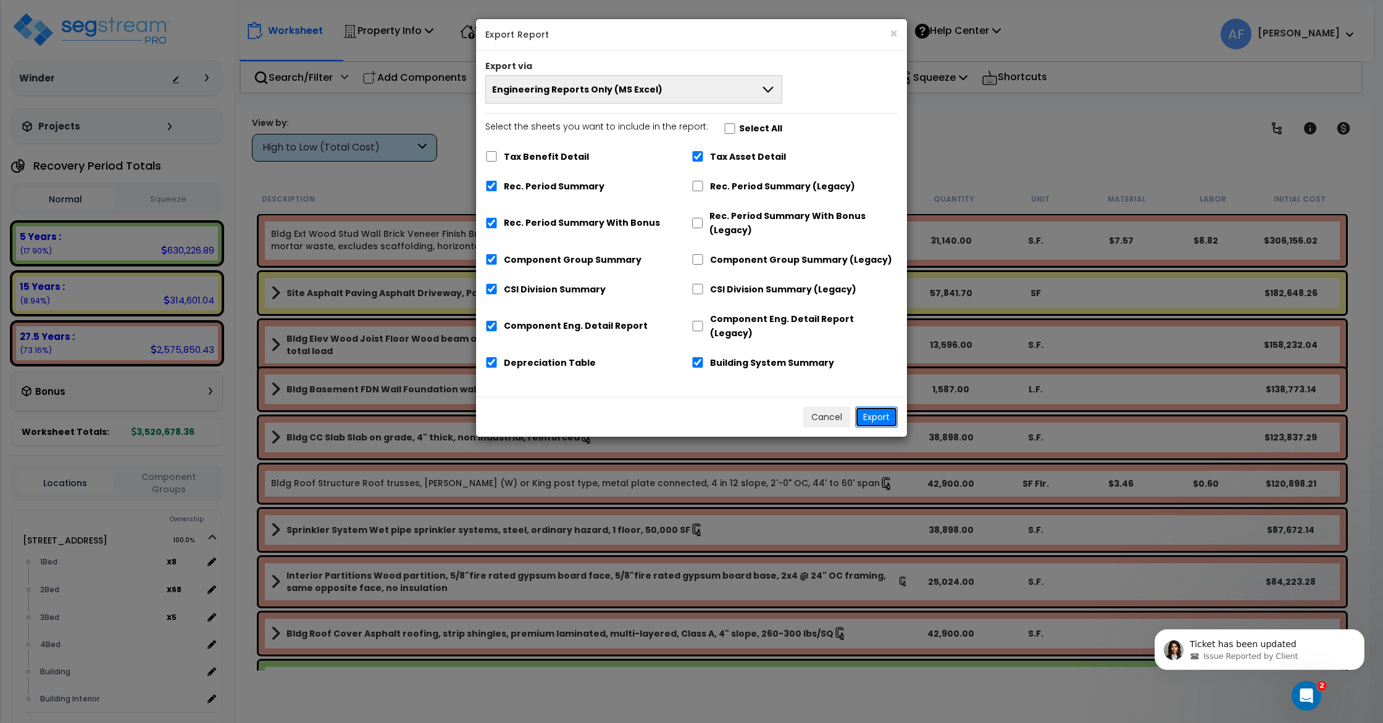
click at [869, 407] on button "Export" at bounding box center [876, 417] width 43 height 21
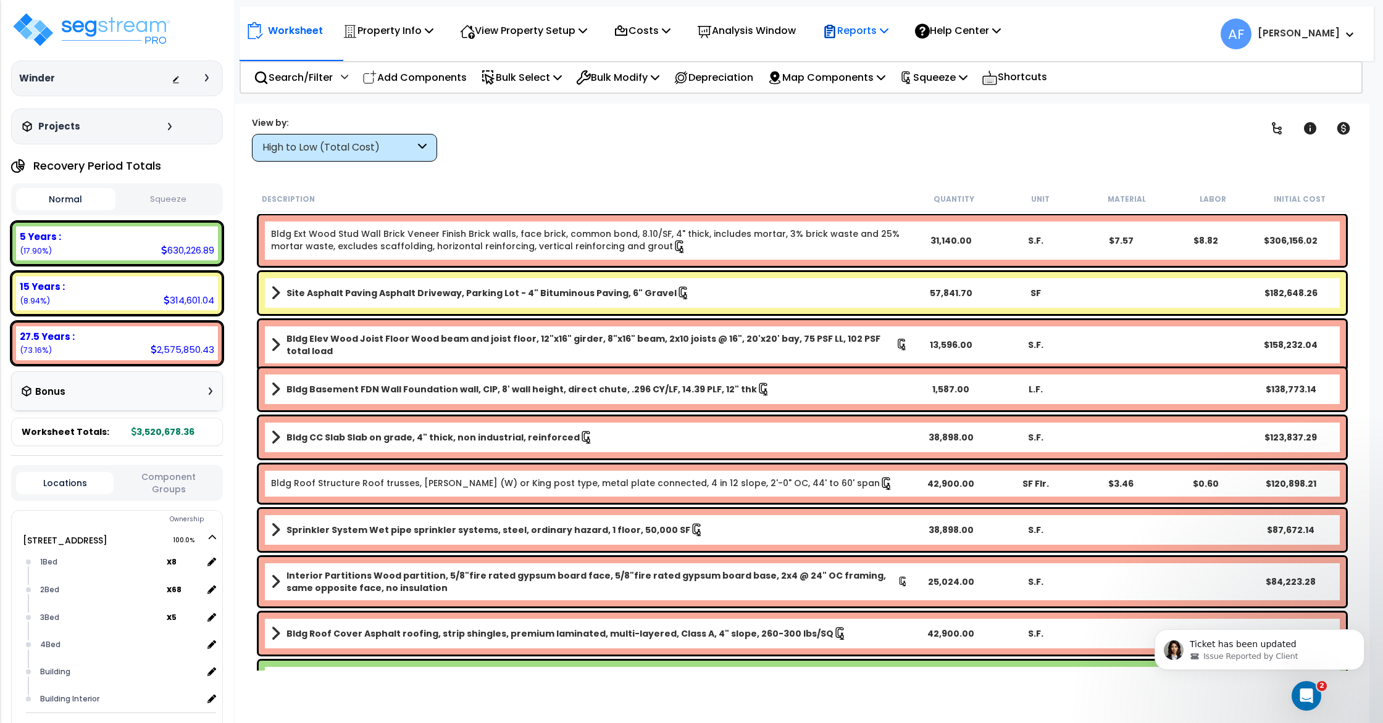
click at [884, 37] on p "Reports" at bounding box center [855, 30] width 66 height 17
click at [885, 62] on link "Get Report" at bounding box center [877, 58] width 122 height 25
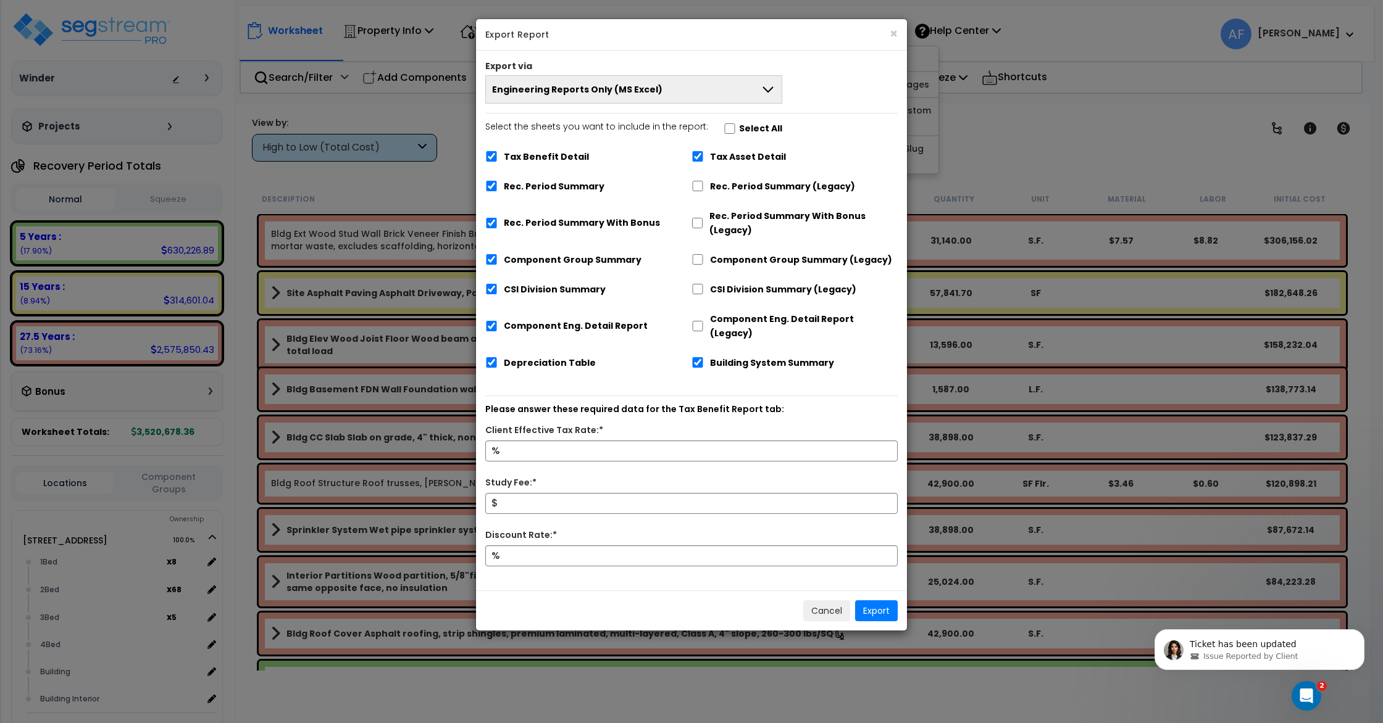
click at [718, 123] on label "Select the sheets you want to include in the report: Select All" at bounding box center [633, 130] width 297 height 21
click at [723, 123] on input "Select the sheets you want to include in the report: Select All" at bounding box center [729, 128] width 12 height 10
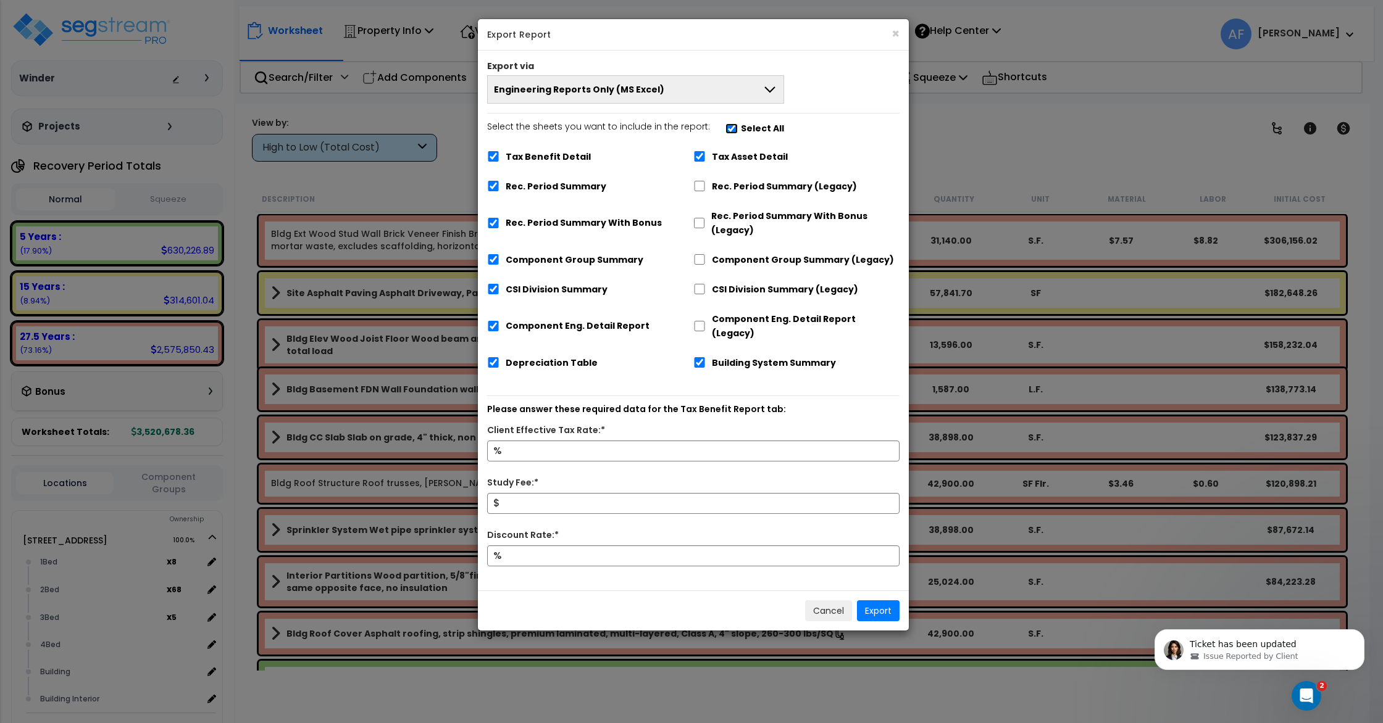
click at [725, 125] on input "Select the sheets you want to include in the report: Select All" at bounding box center [731, 128] width 12 height 10
checkbox input "false"
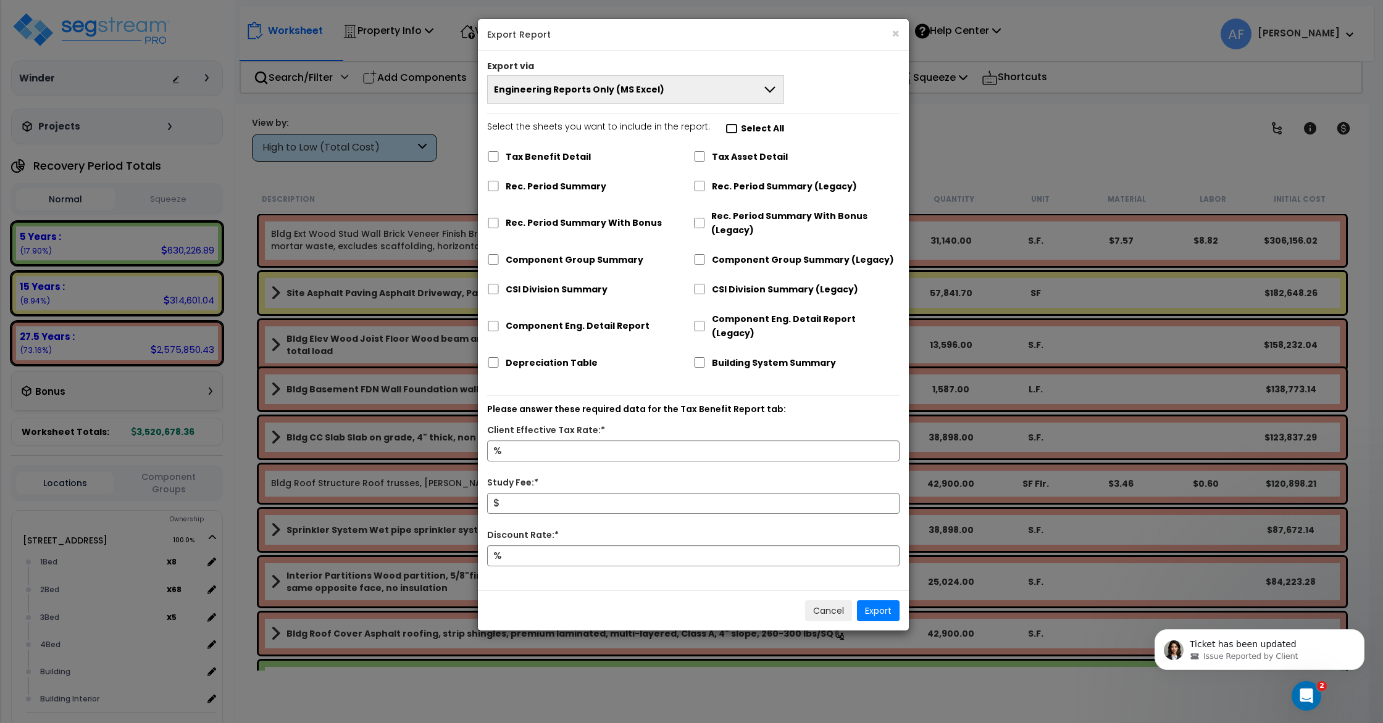
checkbox input "false"
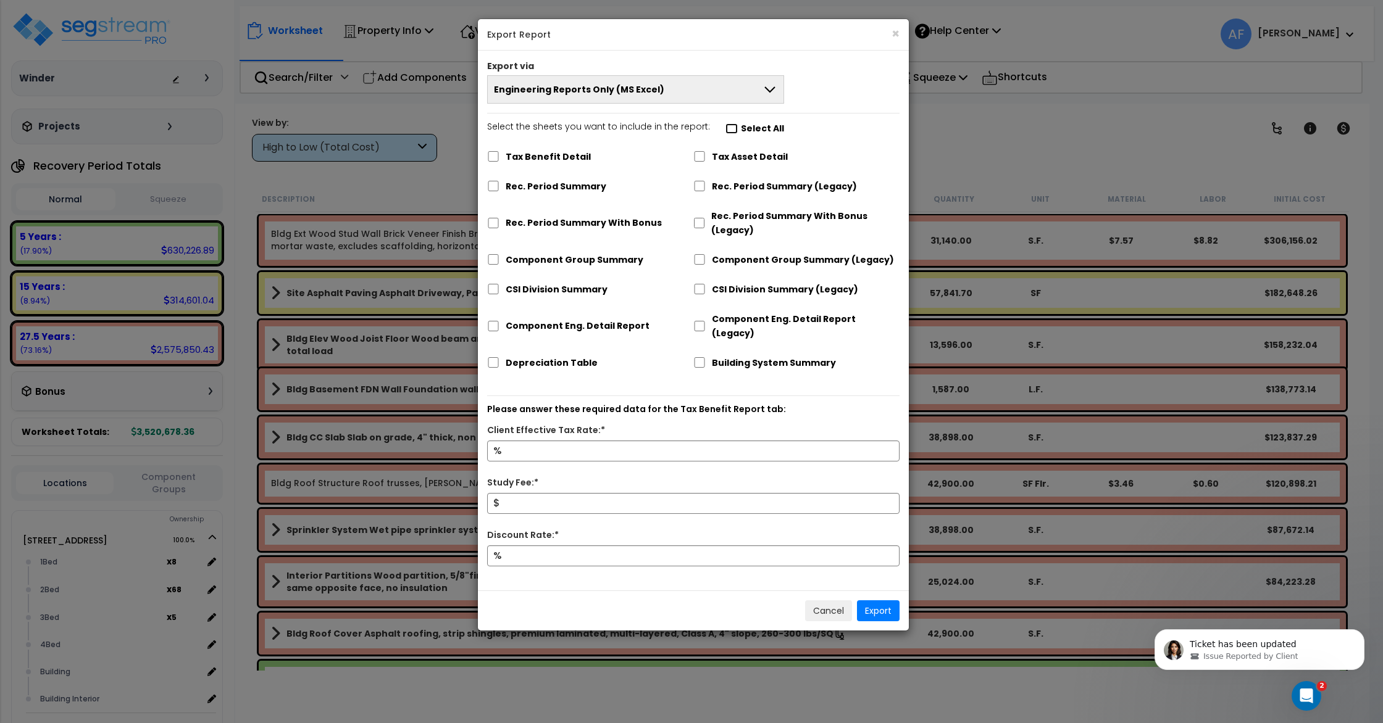
checkbox input "false"
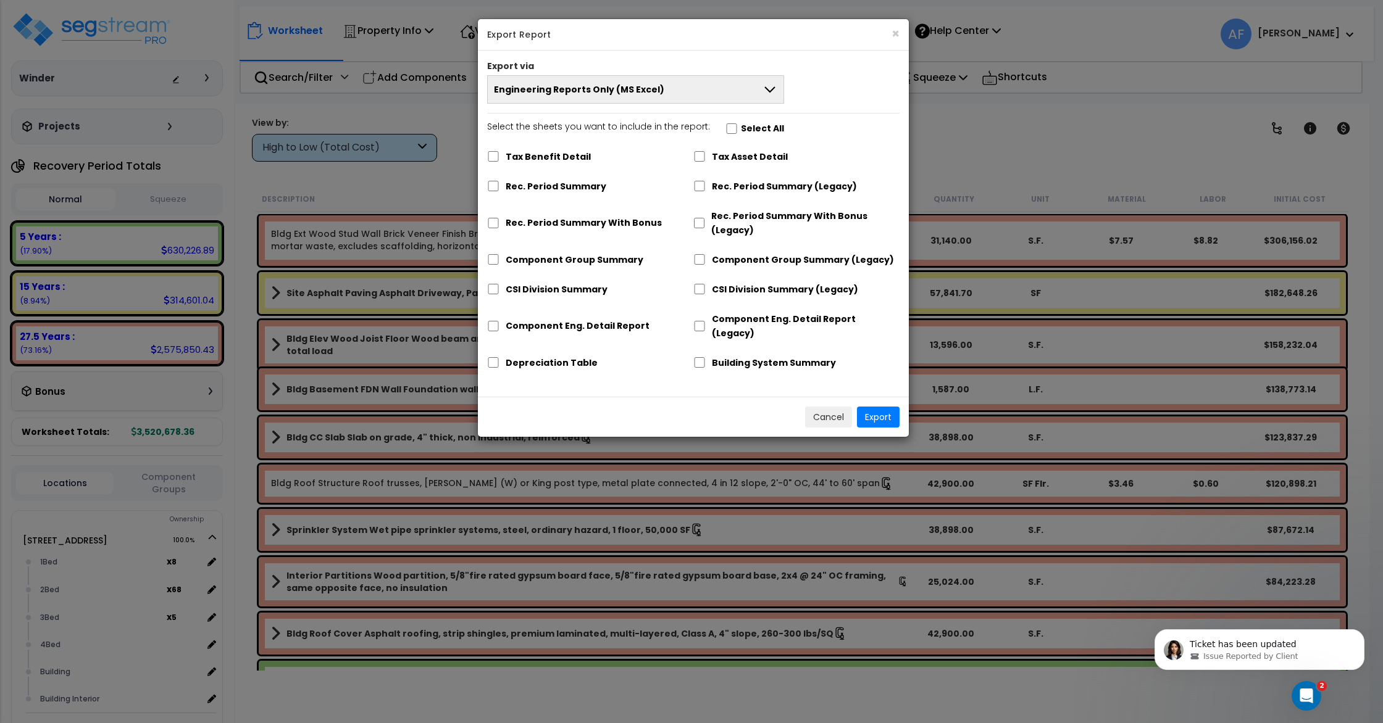
click at [718, 89] on button "Engineering Reports Only (MS Excel)" at bounding box center [635, 89] width 297 height 28
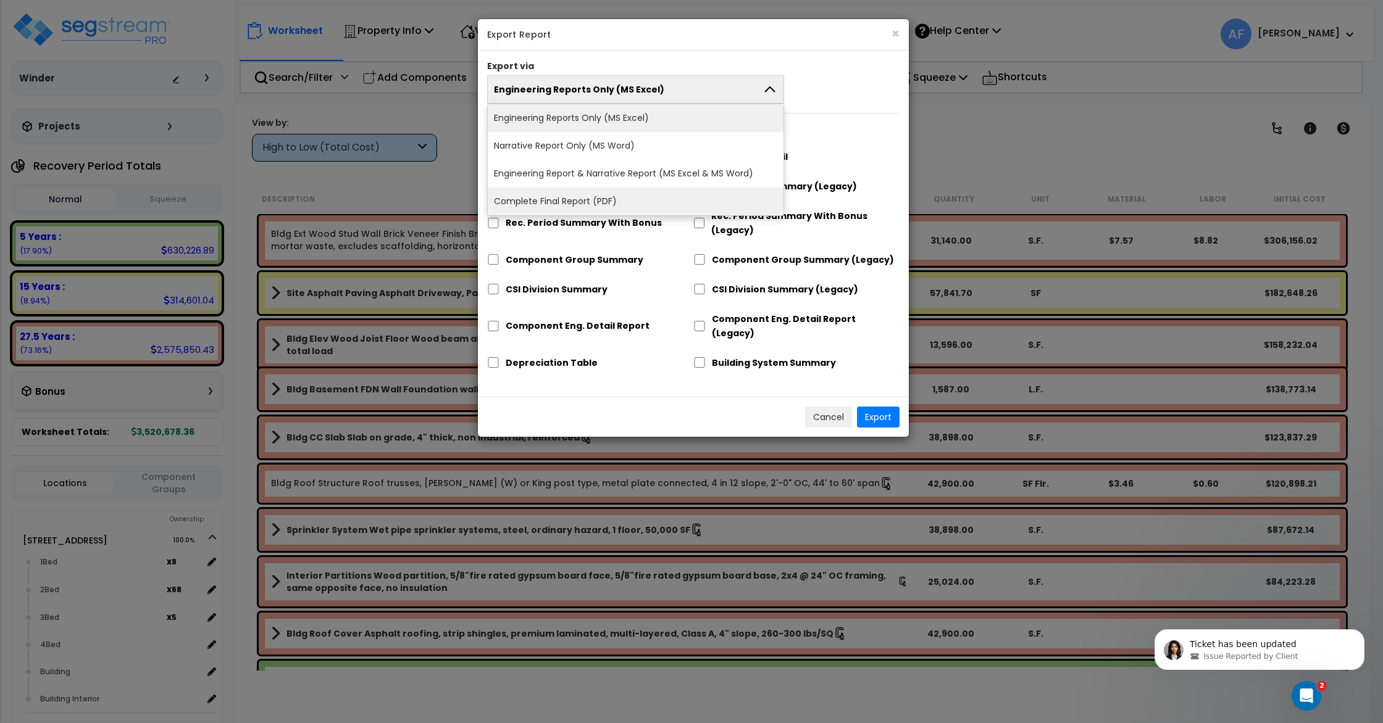
click at [652, 195] on li "Complete Final Report (PDF)" at bounding box center [636, 202] width 296 height 28
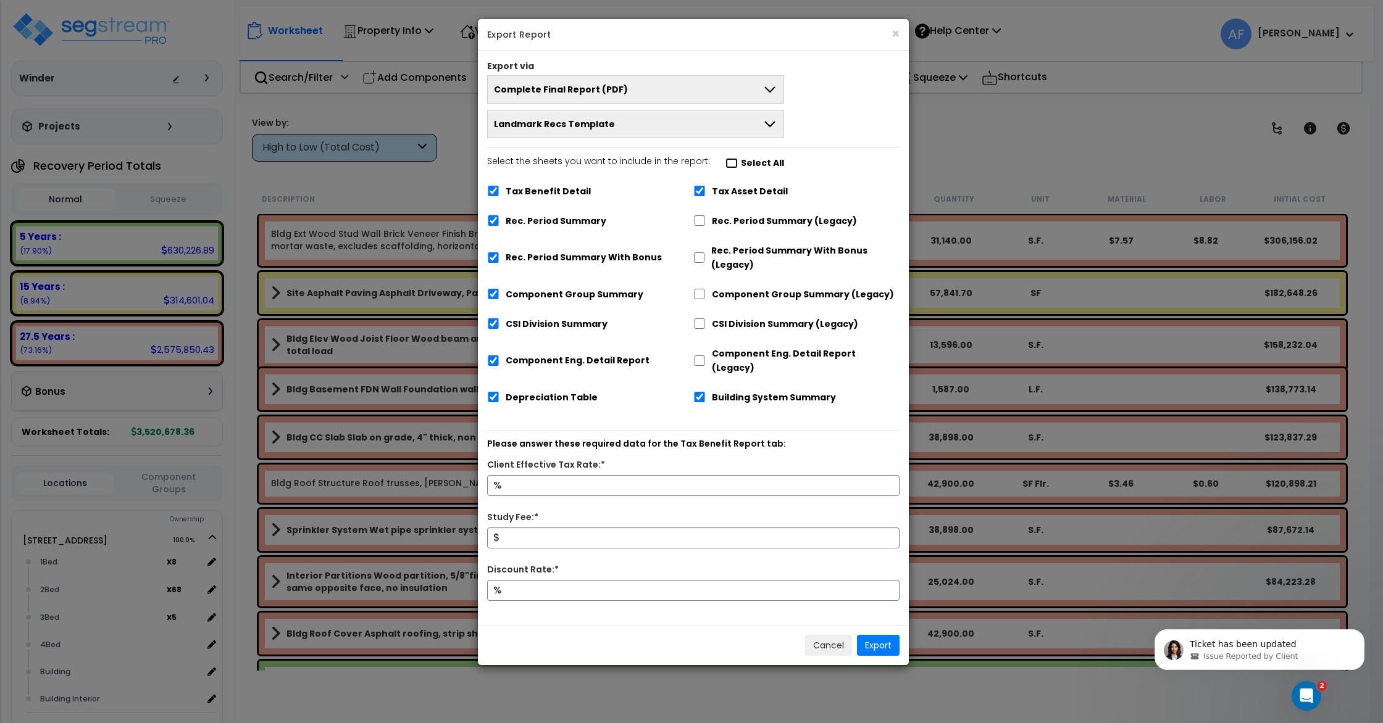
click at [725, 162] on input "Select the sheets you want to include in the report: Select All" at bounding box center [731, 163] width 12 height 10
checkbox input "false"
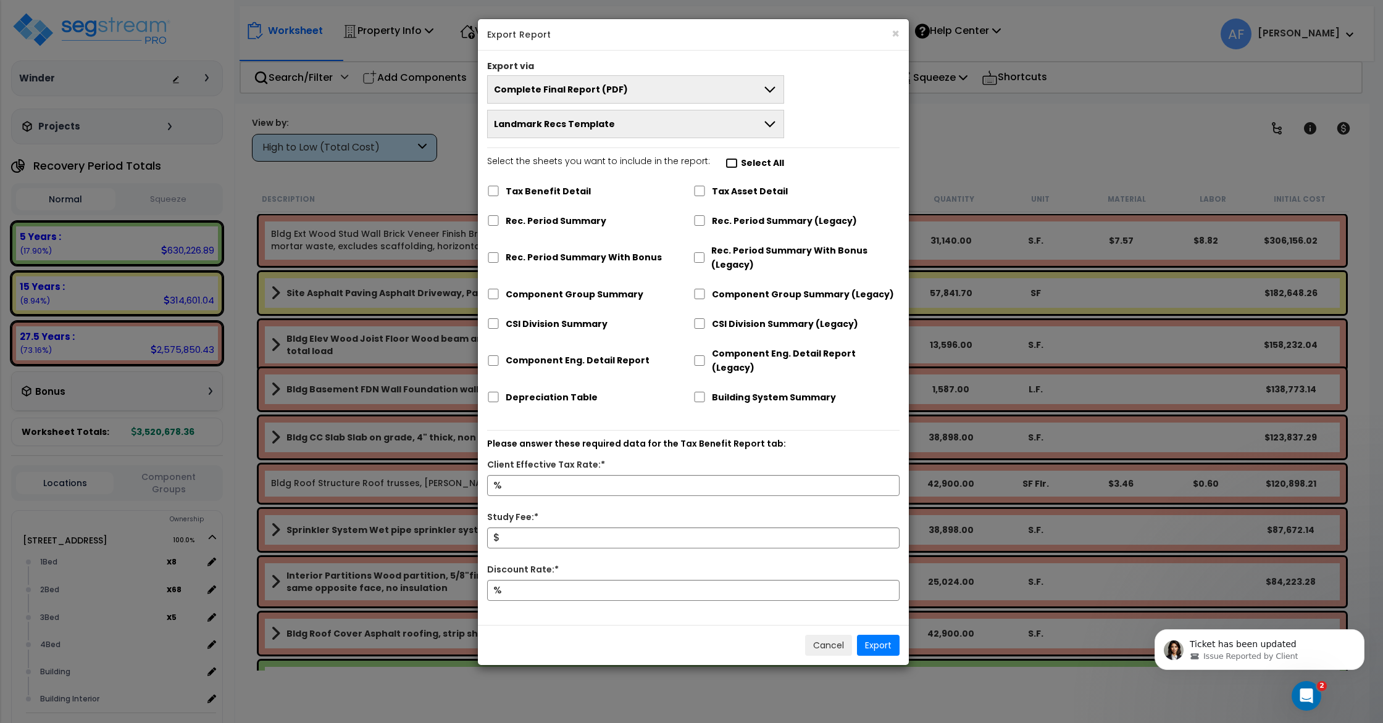
checkbox input "false"
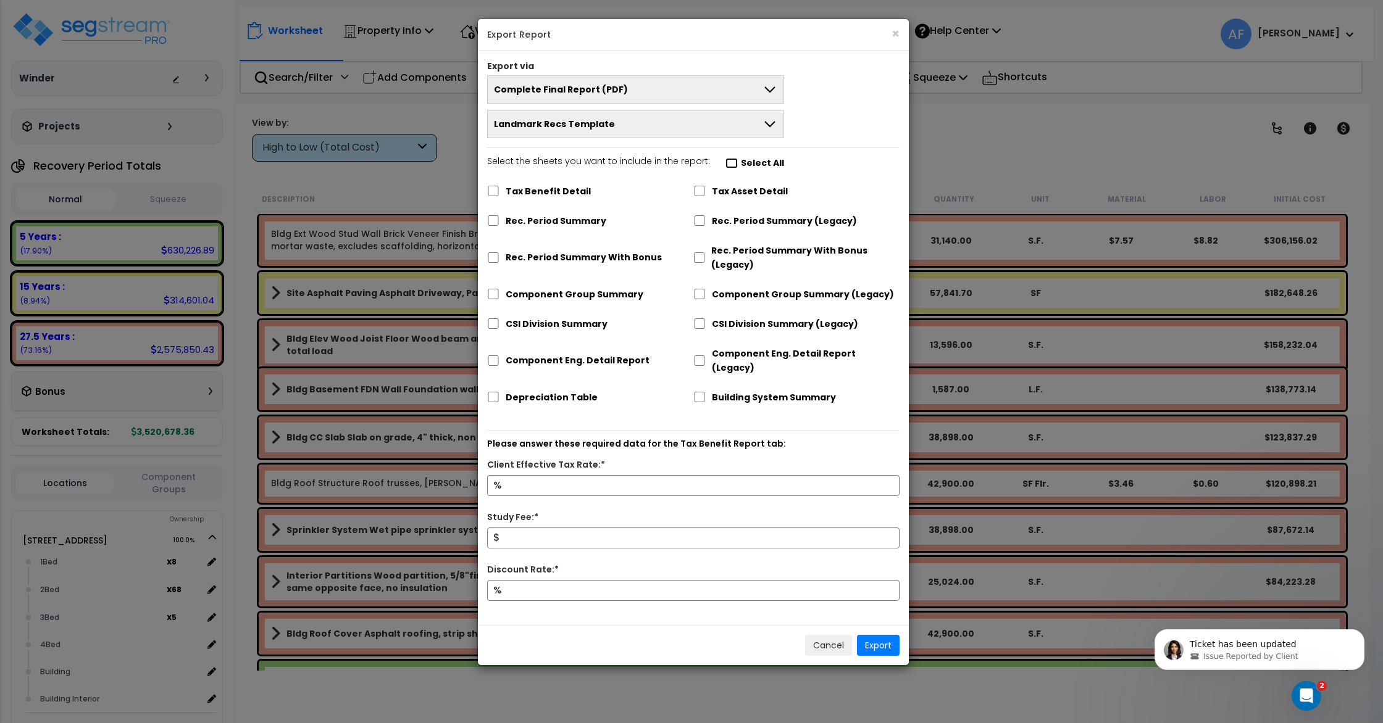
checkbox input "false"
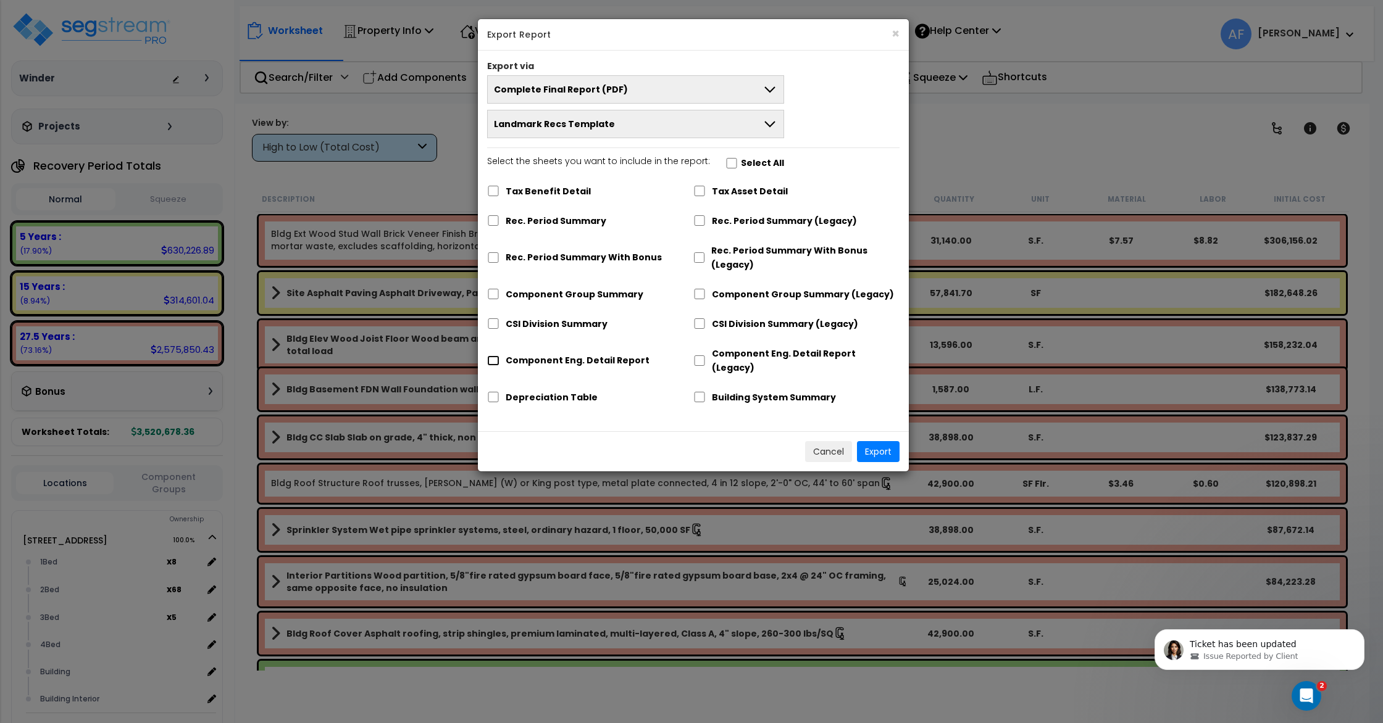
click at [494, 356] on input "Component Eng. Detail Report" at bounding box center [493, 361] width 12 height 10
click at [491, 356] on input "Component Eng. Detail Report" at bounding box center [493, 361] width 12 height 10
checkbox input "false"
click at [494, 185] on div "Tax Benefit Detail" at bounding box center [590, 189] width 206 height 23
click at [731, 162] on label "Select the sheets you want to include in the report: Select All" at bounding box center [635, 164] width 297 height 21
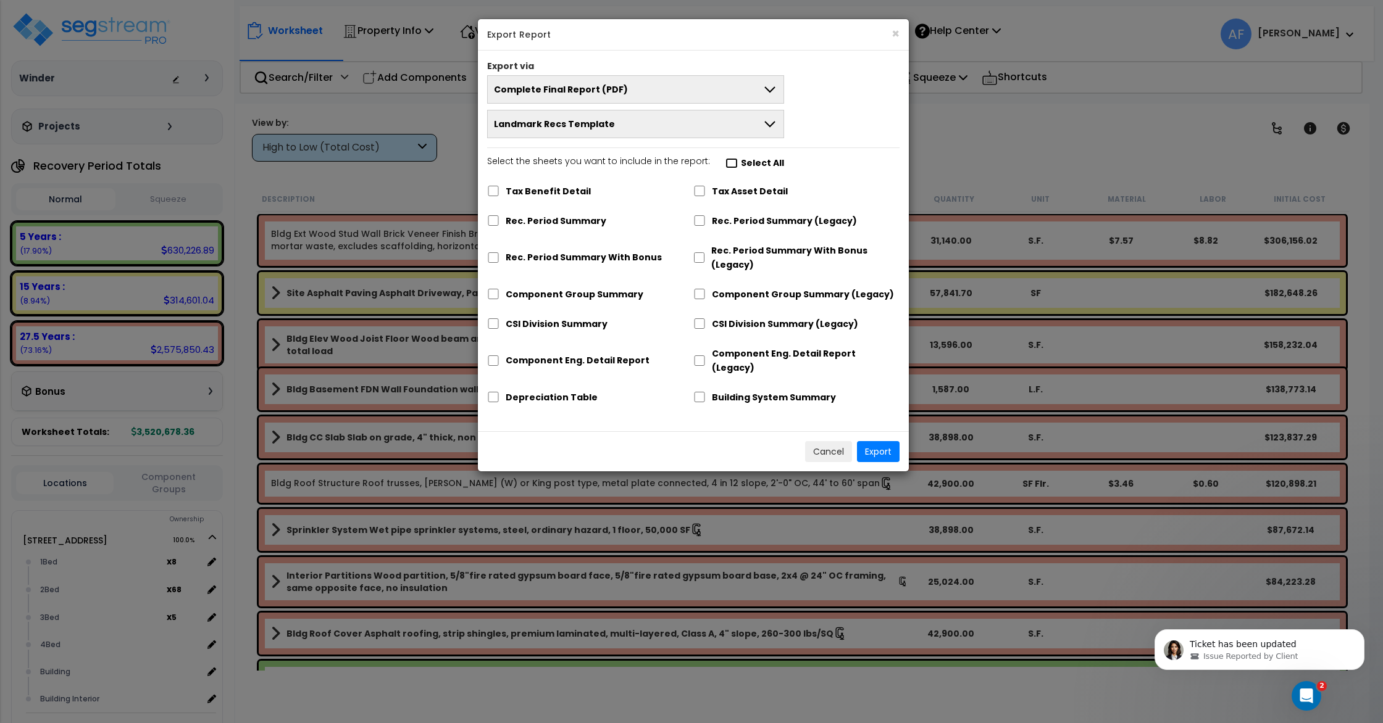
click at [731, 162] on input "Select the sheets you want to include in the report: Select All" at bounding box center [731, 163] width 12 height 10
checkbox input "true"
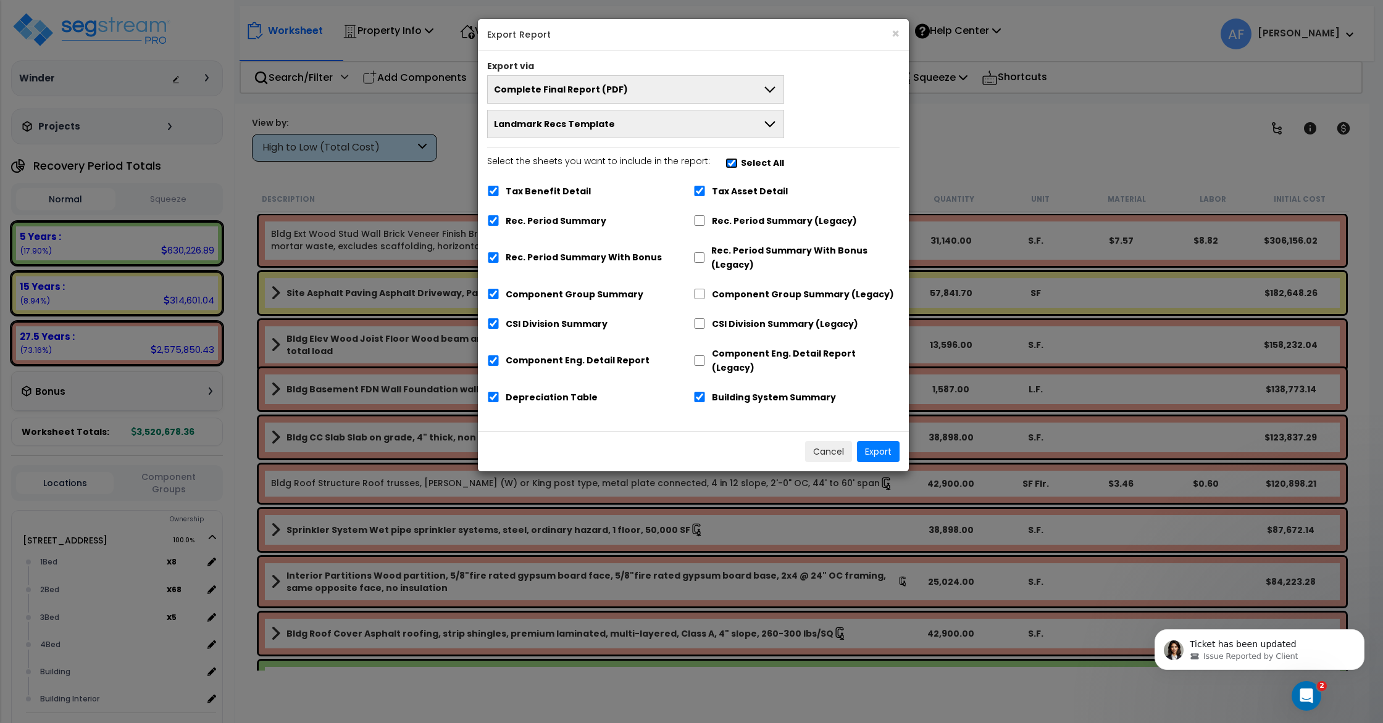
checkbox input "true"
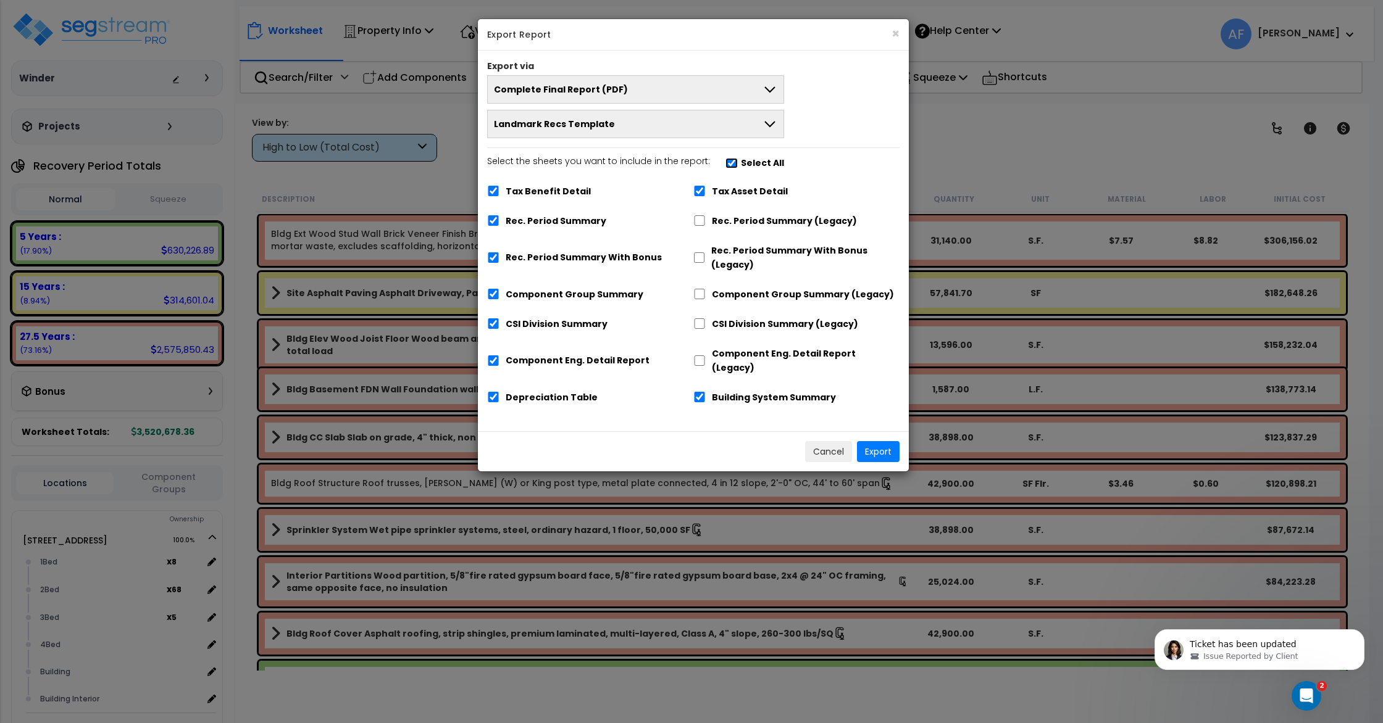
checkbox input "true"
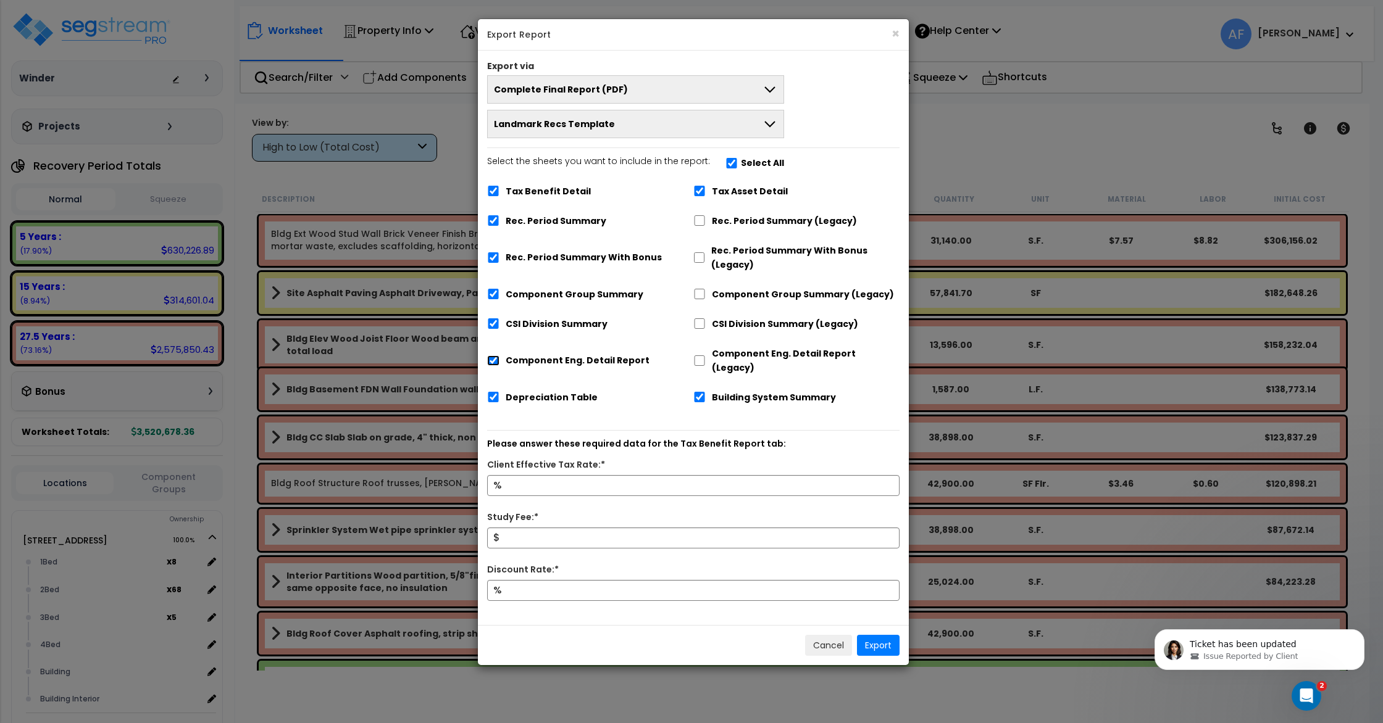
click at [493, 356] on input "Component Eng. Detail Report" at bounding box center [493, 361] width 12 height 10
checkbox input "false"
click at [493, 392] on input "Depreciation Table" at bounding box center [493, 397] width 12 height 10
checkbox input "false"
click at [873, 635] on button "Export" at bounding box center [878, 645] width 43 height 21
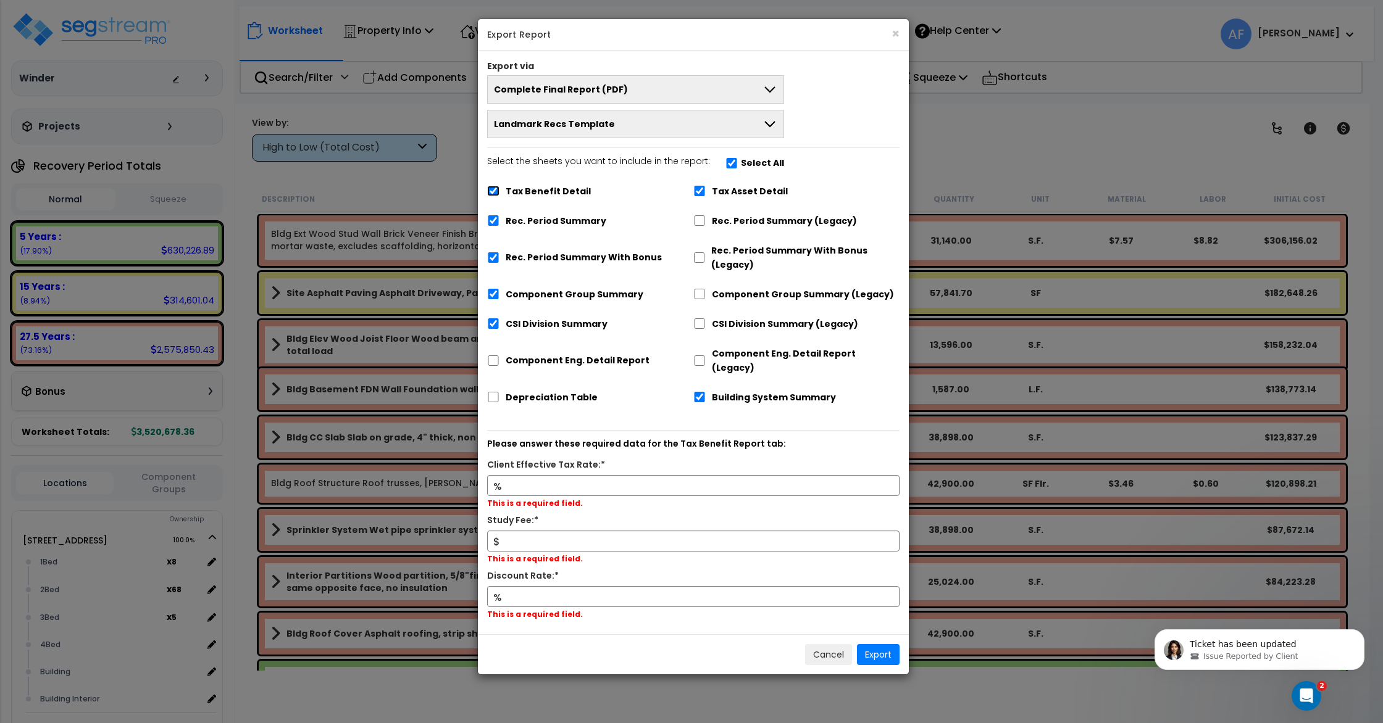
click at [493, 190] on input "Tax Benefit Detail" at bounding box center [493, 191] width 12 height 10
checkbox input "false"
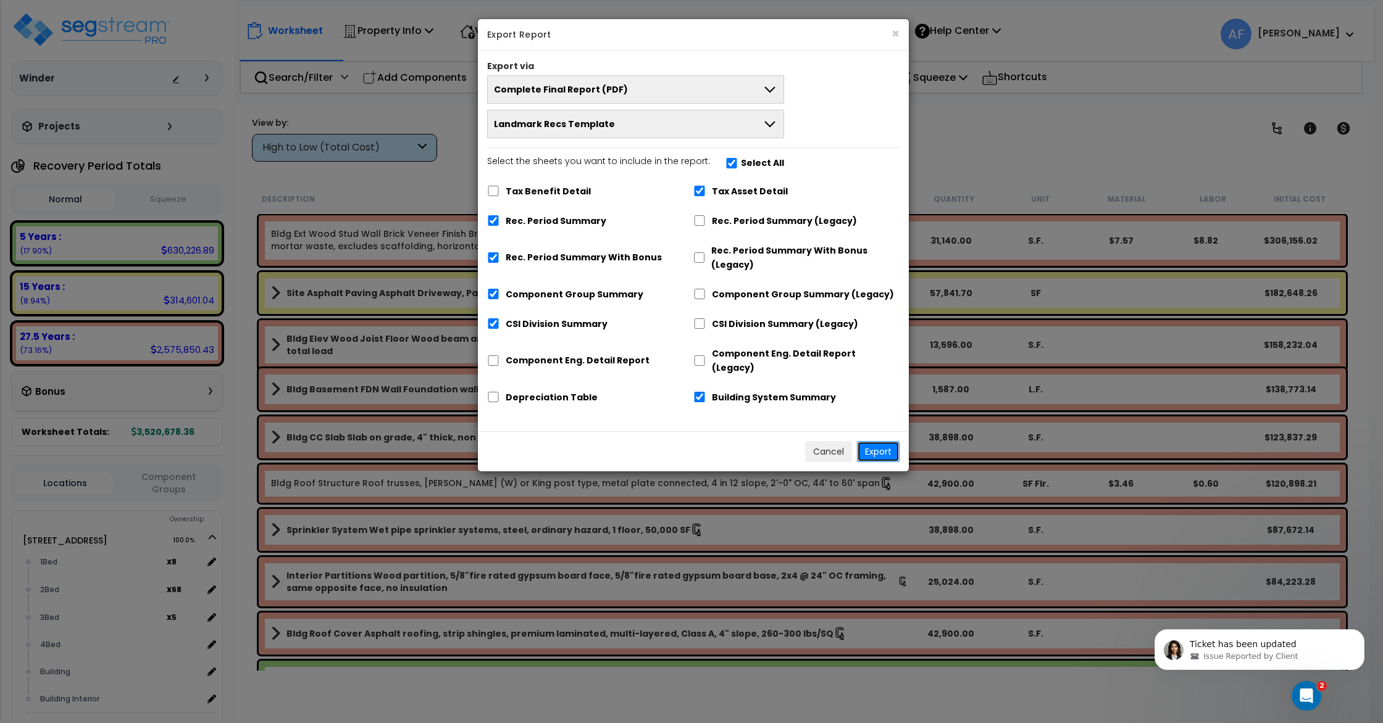
click at [872, 441] on button "Export" at bounding box center [878, 451] width 43 height 21
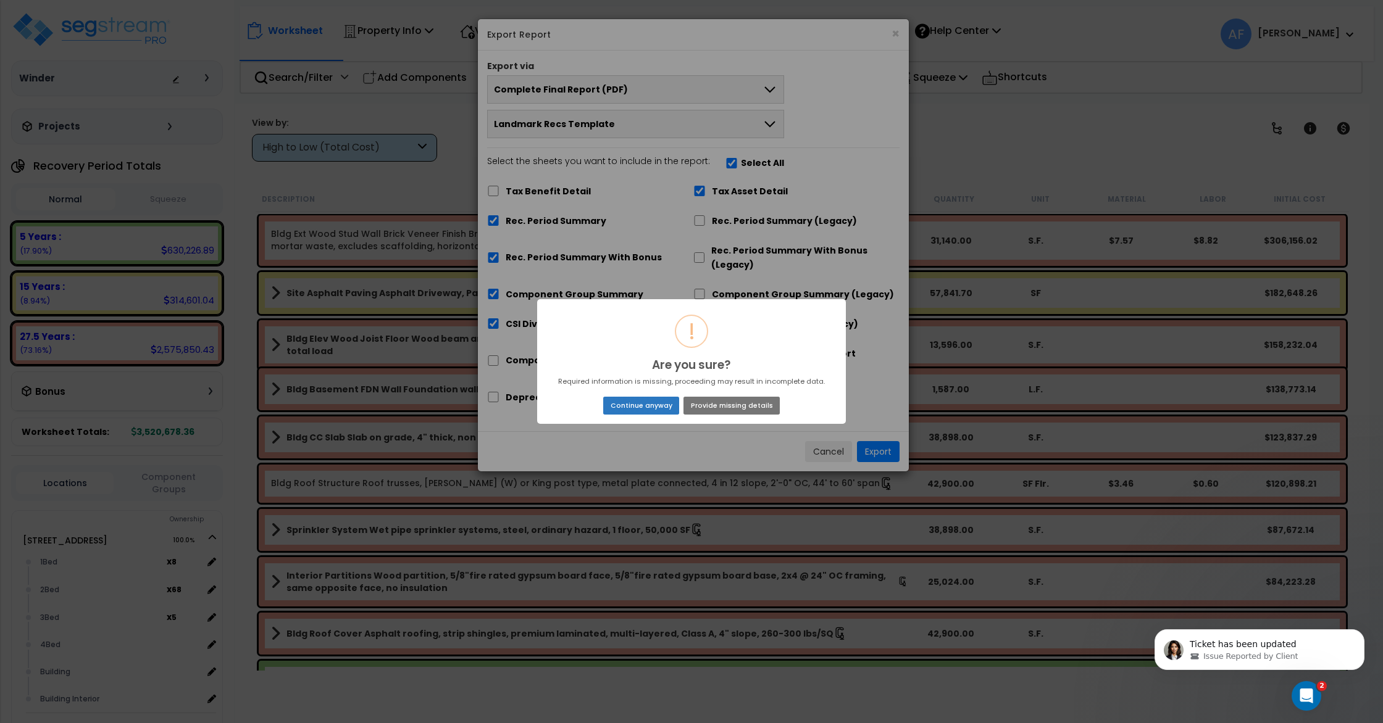
click at [660, 409] on button "Continue anyway" at bounding box center [641, 405] width 76 height 17
